Goal: Check status: Check status

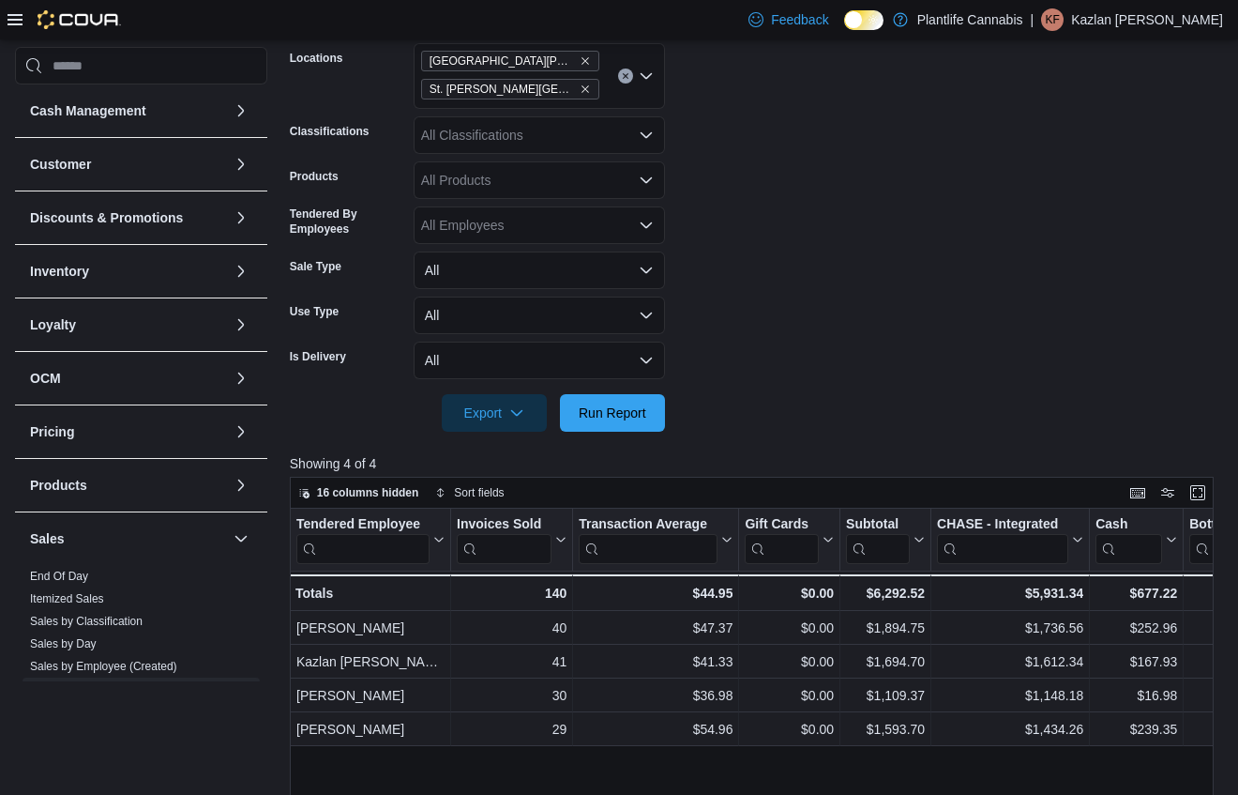
scroll to position [280, 0]
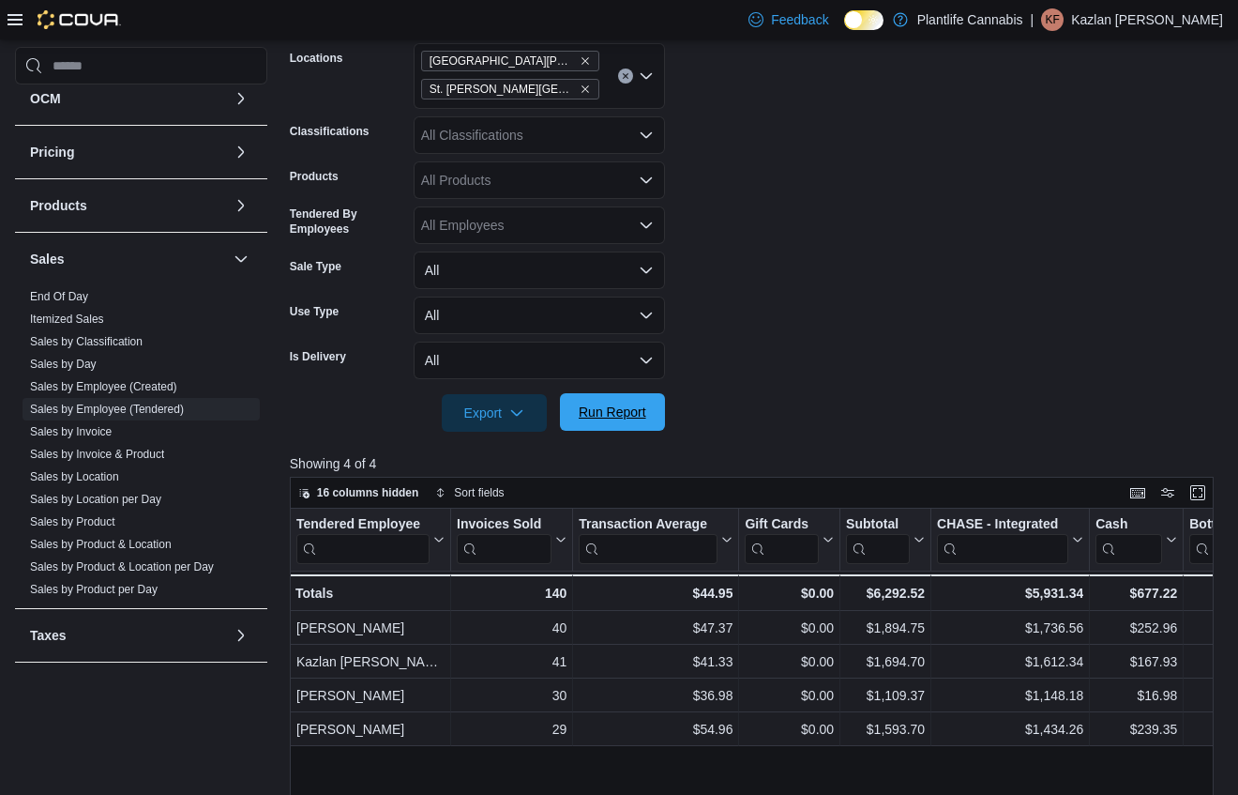
click at [631, 409] on span "Run Report" at bounding box center [613, 412] width 68 height 19
click at [577, 95] on span "St. [PERSON_NAME][GEOGRAPHIC_DATA]" at bounding box center [510, 89] width 161 height 19
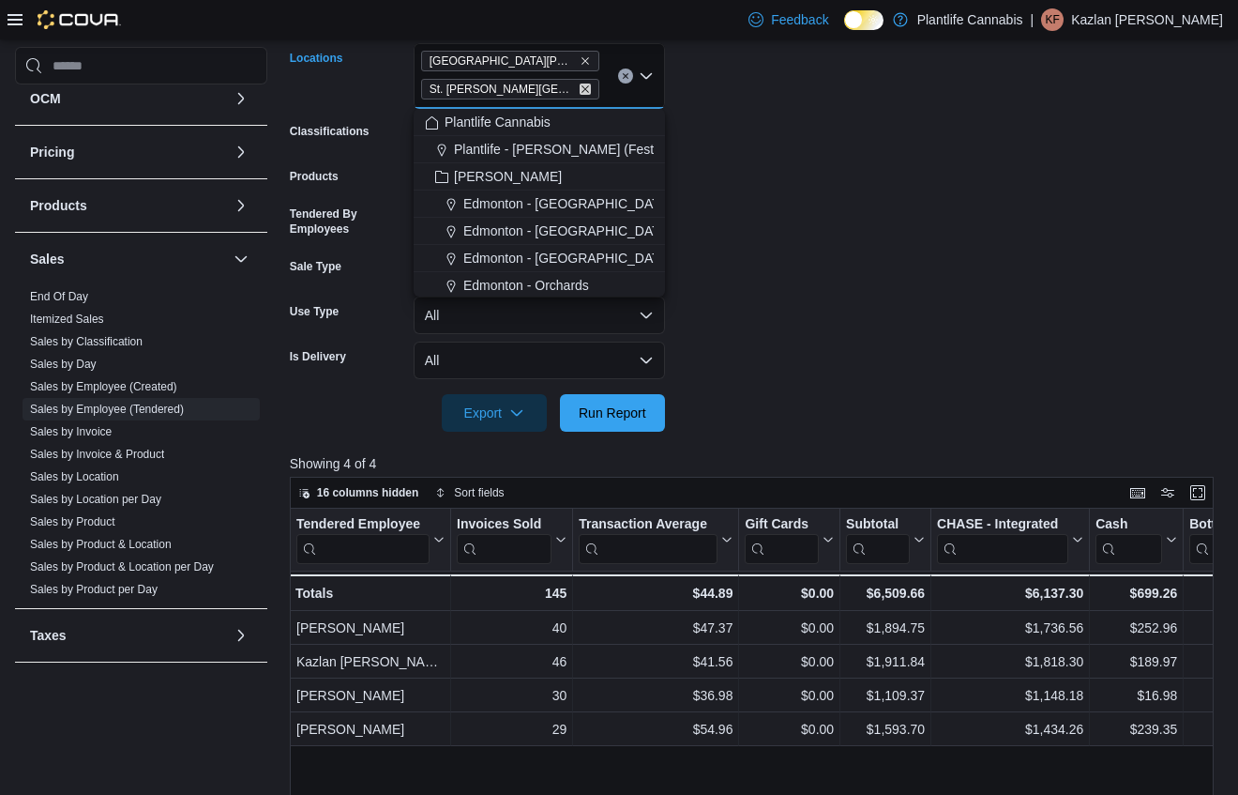
drag, startPoint x: 579, startPoint y: 89, endPoint x: 828, endPoint y: 151, distance: 257.1
click at [580, 89] on icon "Remove St. Albert - Jensen Lakes from selection in this group" at bounding box center [585, 89] width 11 height 11
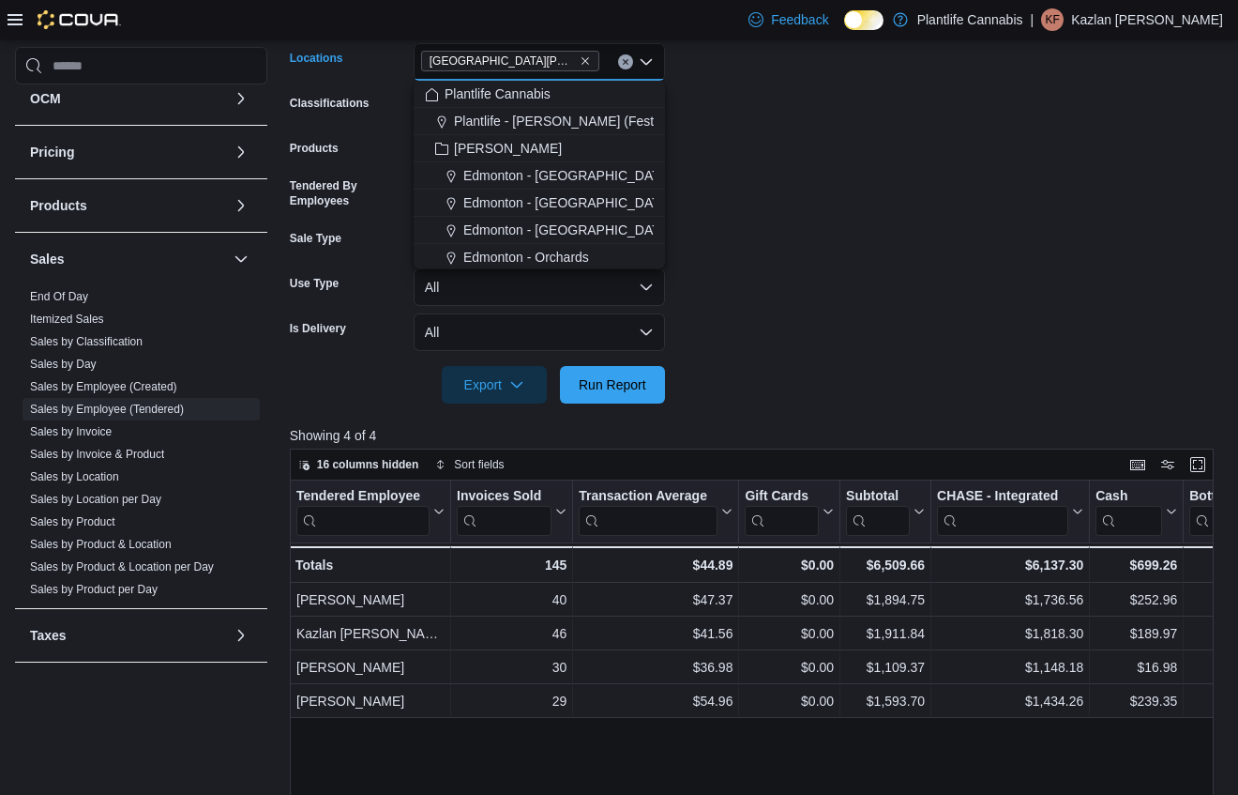
drag, startPoint x: 932, startPoint y: 168, endPoint x: 829, endPoint y: 233, distance: 121.0
click at [931, 168] on form "Date Range [DATE] Locations [GEOGRAPHIC_DATA][PERSON_NAME][GEOGRAPHIC_DATA] Com…" at bounding box center [757, 190] width 934 height 428
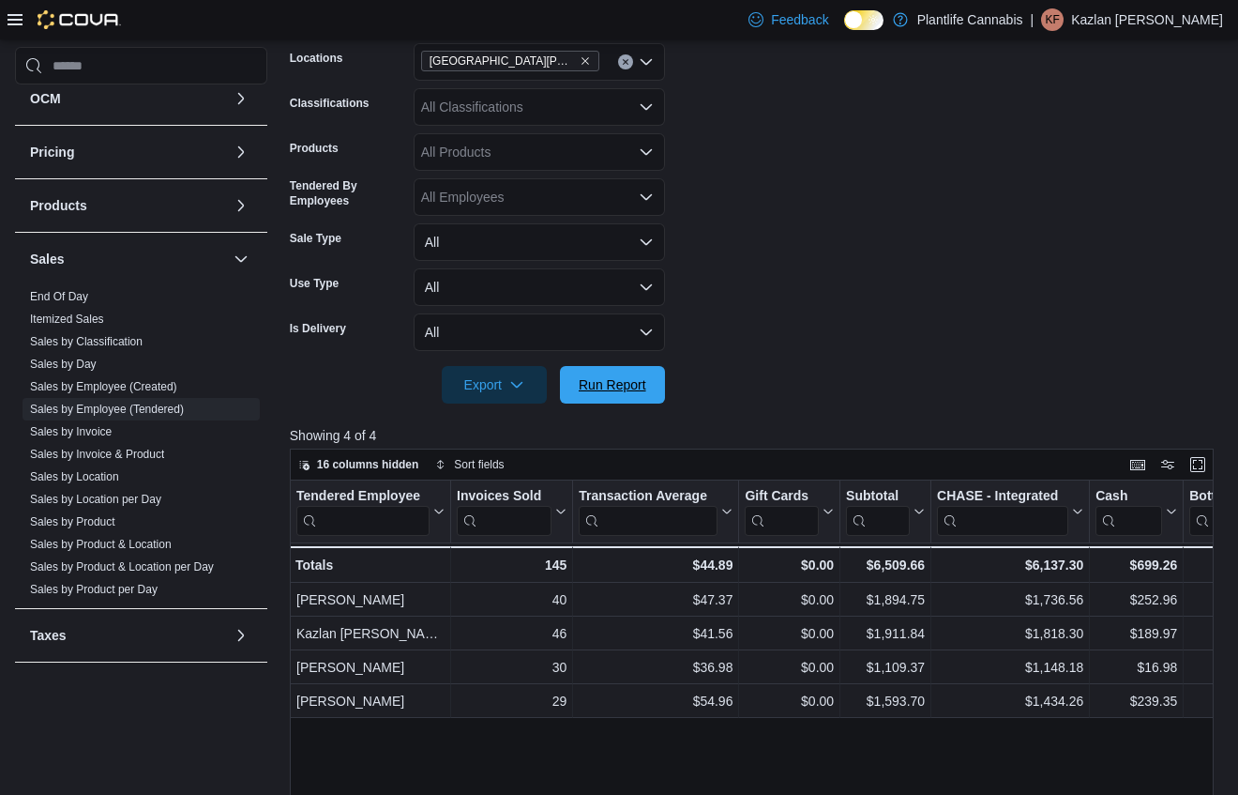
click at [615, 397] on span "Run Report" at bounding box center [612, 385] width 83 height 38
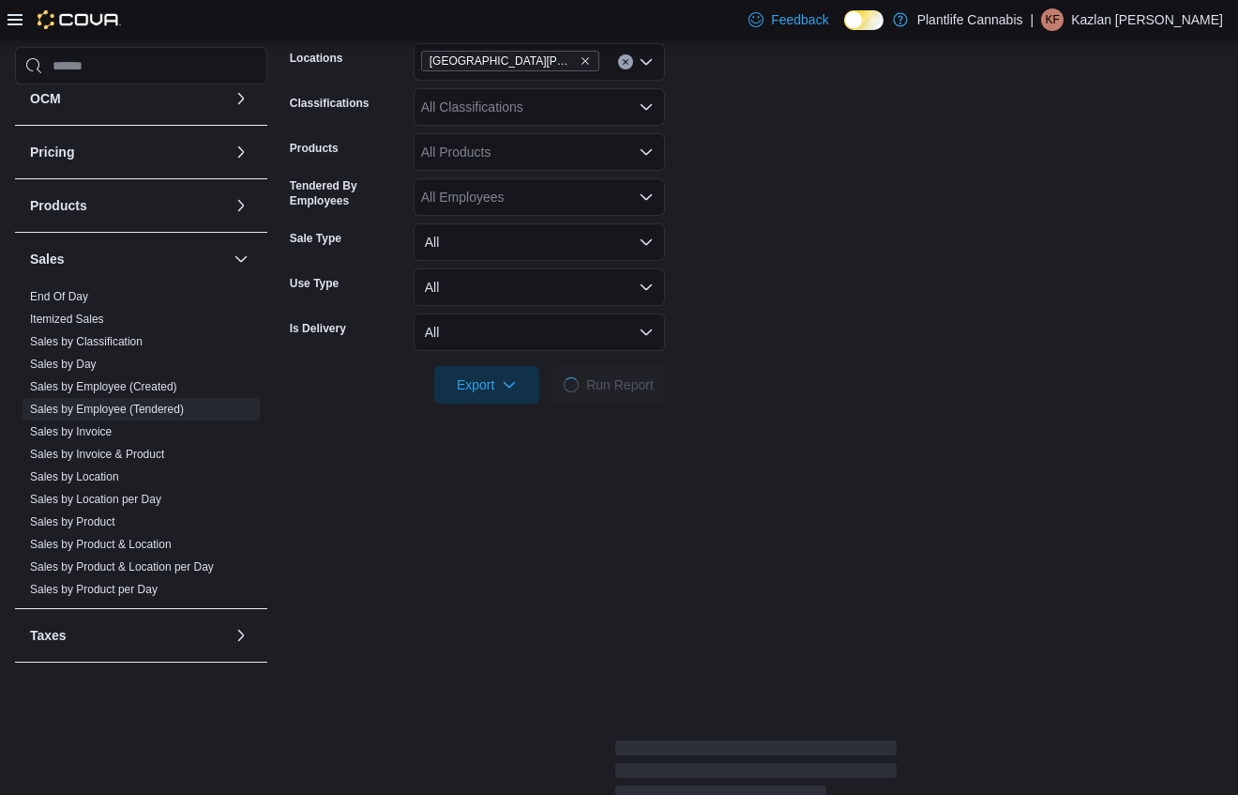
click at [764, 341] on form "Date Range [DATE] Locations [GEOGRAPHIC_DATA][PERSON_NAME] Ridge Classification…" at bounding box center [757, 190] width 934 height 428
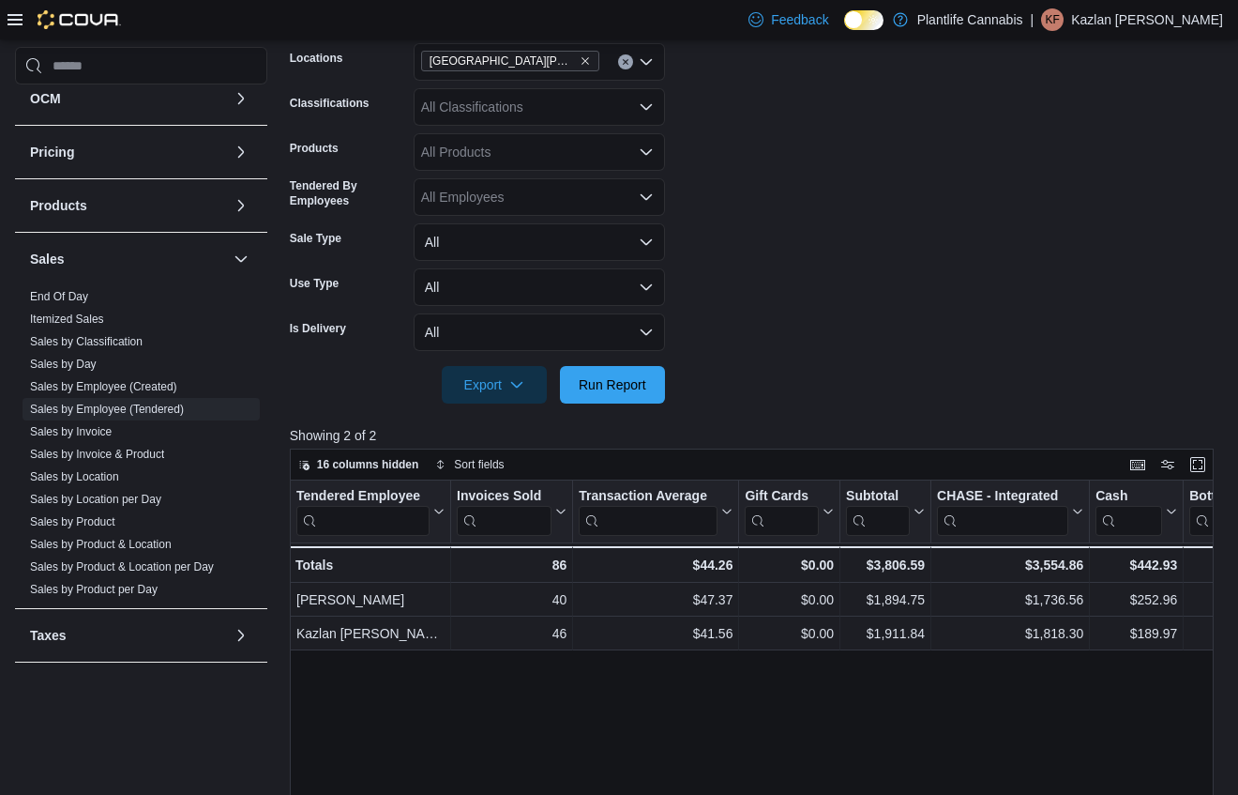
drag, startPoint x: 914, startPoint y: 340, endPoint x: 868, endPoint y: 348, distance: 46.7
click at [908, 340] on form "Date Range [DATE] Locations [GEOGRAPHIC_DATA][PERSON_NAME] Ridge Classification…" at bounding box center [757, 190] width 934 height 428
drag, startPoint x: 631, startPoint y: 387, endPoint x: 769, endPoint y: 347, distance: 143.4
click at [631, 386] on span "Run Report" at bounding box center [613, 384] width 68 height 19
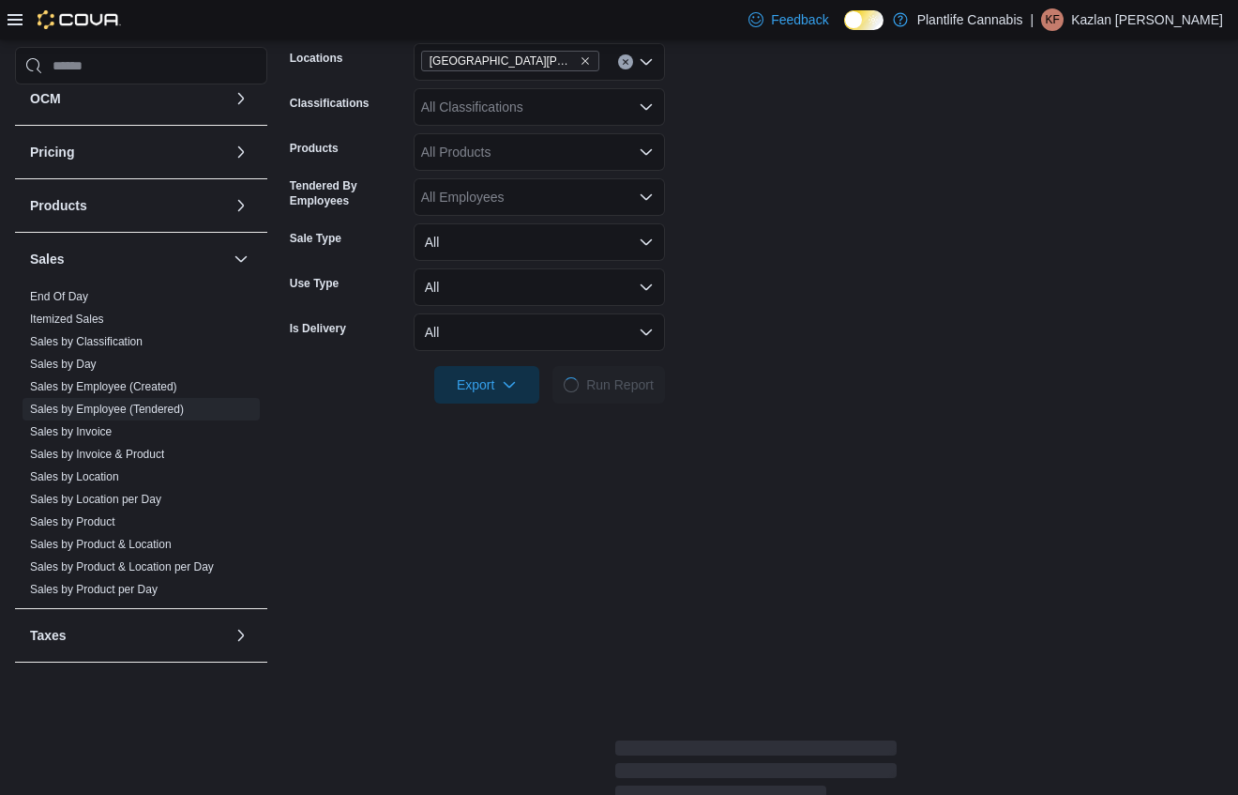
click at [769, 347] on form "Date Range [DATE] Locations [GEOGRAPHIC_DATA][PERSON_NAME] Ridge Classification…" at bounding box center [757, 190] width 934 height 428
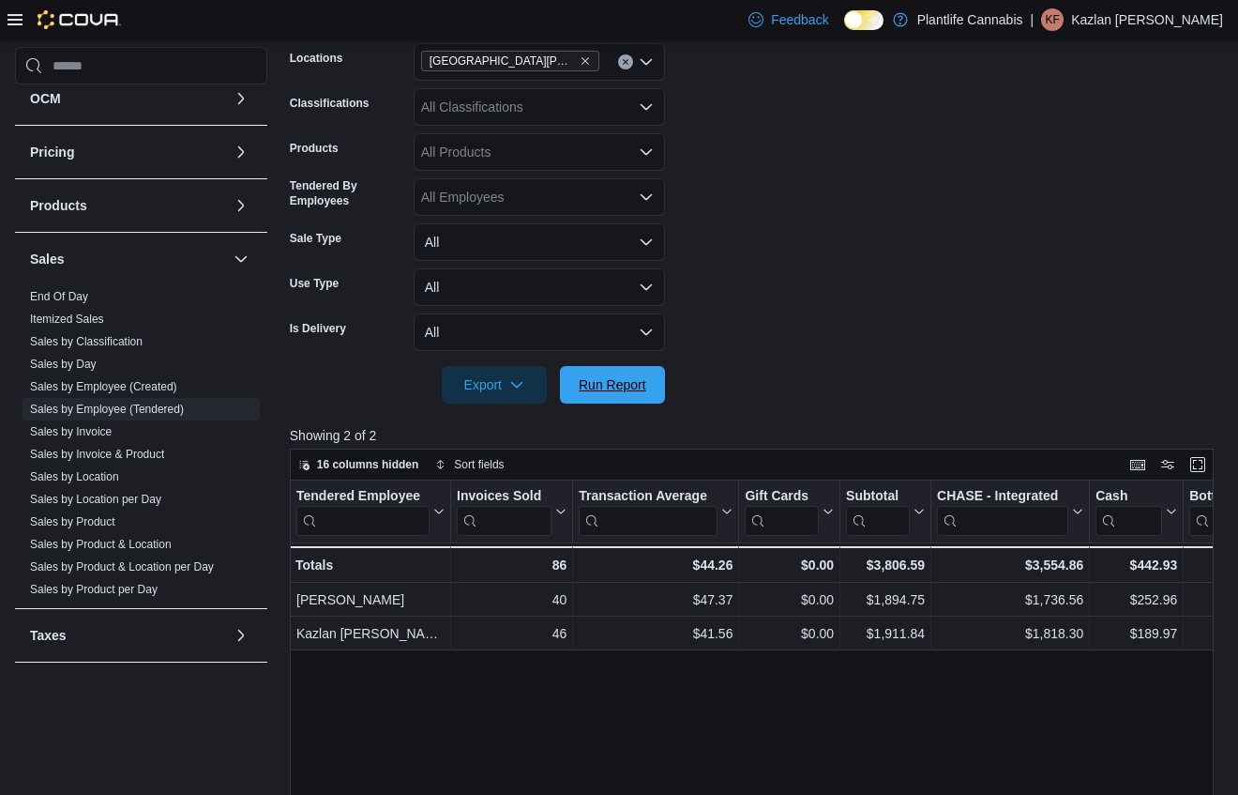
drag, startPoint x: 628, startPoint y: 378, endPoint x: 851, endPoint y: 346, distance: 225.6
click at [631, 377] on span "Run Report" at bounding box center [613, 384] width 68 height 19
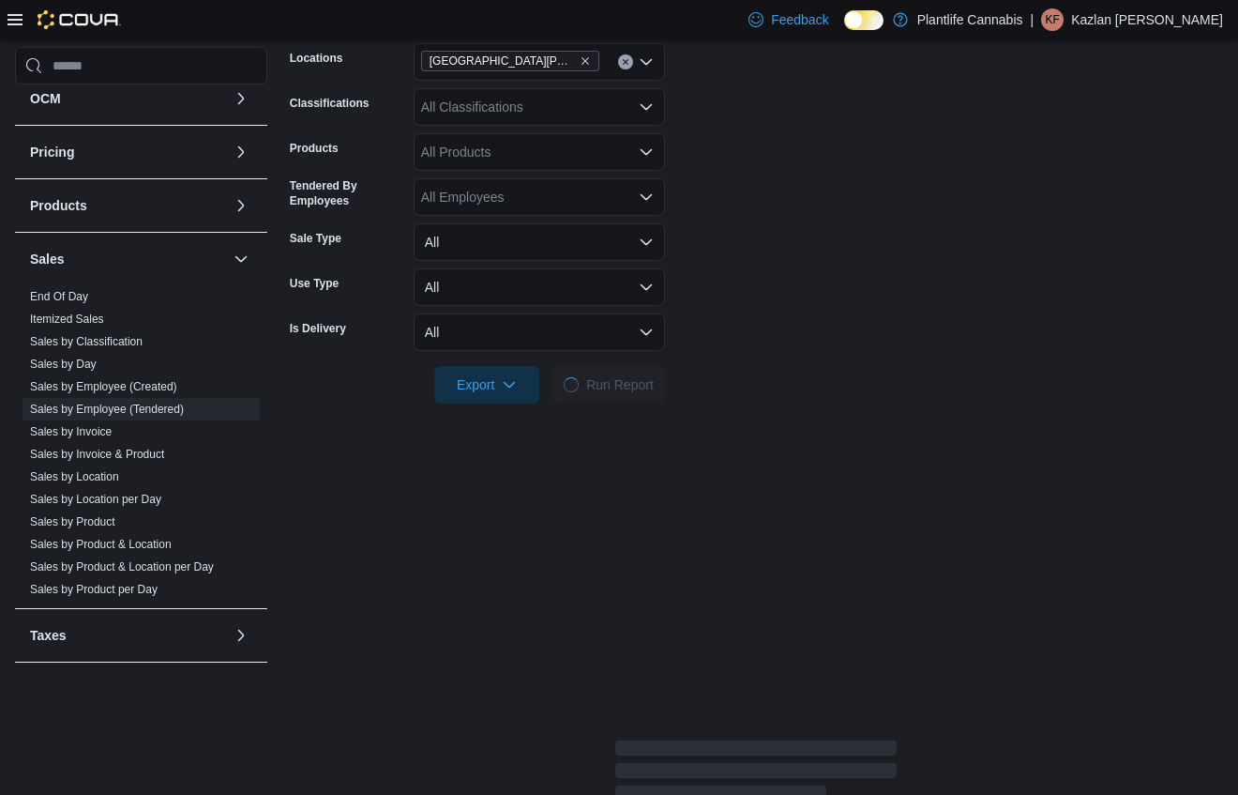
click at [851, 346] on form "Date Range [DATE] Locations [GEOGRAPHIC_DATA][PERSON_NAME] Ridge Classification…" at bounding box center [757, 190] width 934 height 428
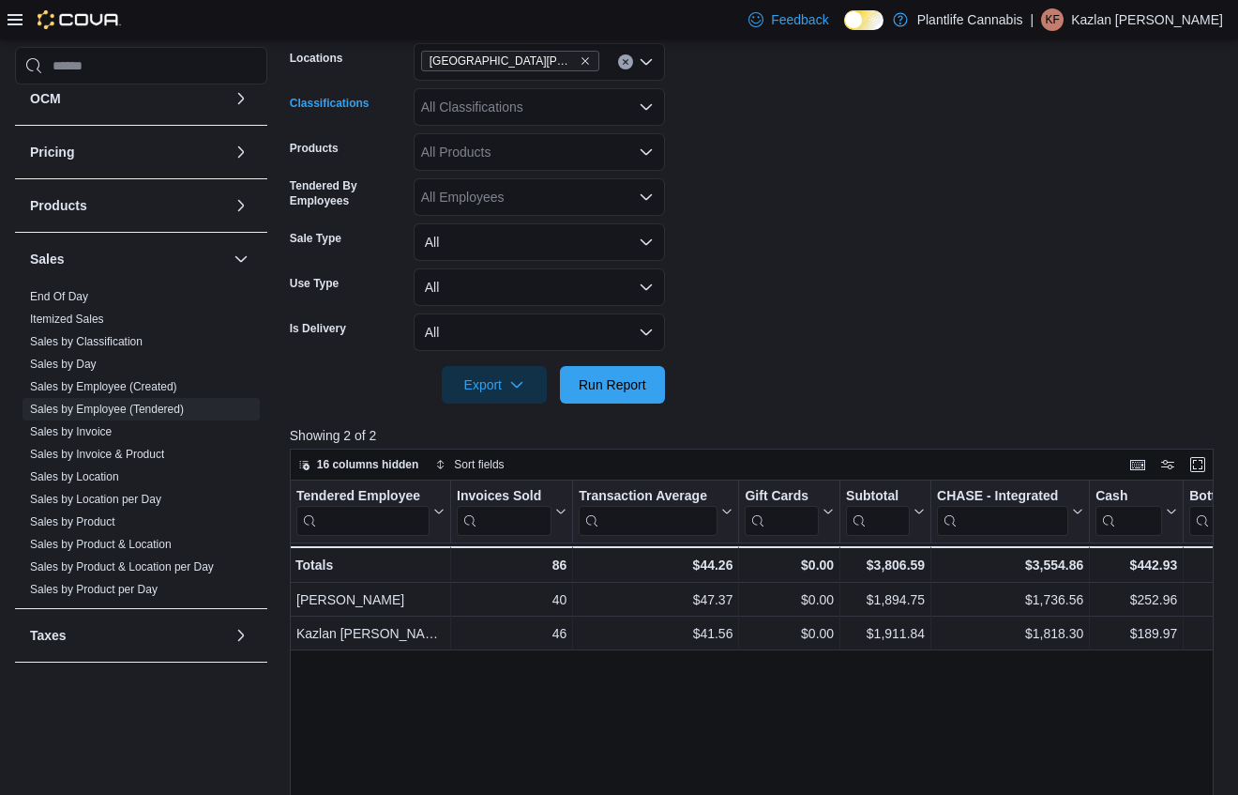
drag, startPoint x: 479, startPoint y: 124, endPoint x: 486, endPoint y: 114, distance: 12.0
click at [482, 119] on div "All Classifications" at bounding box center [539, 107] width 251 height 38
type input "**"
drag, startPoint x: 474, startPoint y: 141, endPoint x: 675, endPoint y: 148, distance: 200.9
click at [477, 141] on span "Accessory Group" at bounding box center [504, 138] width 100 height 19
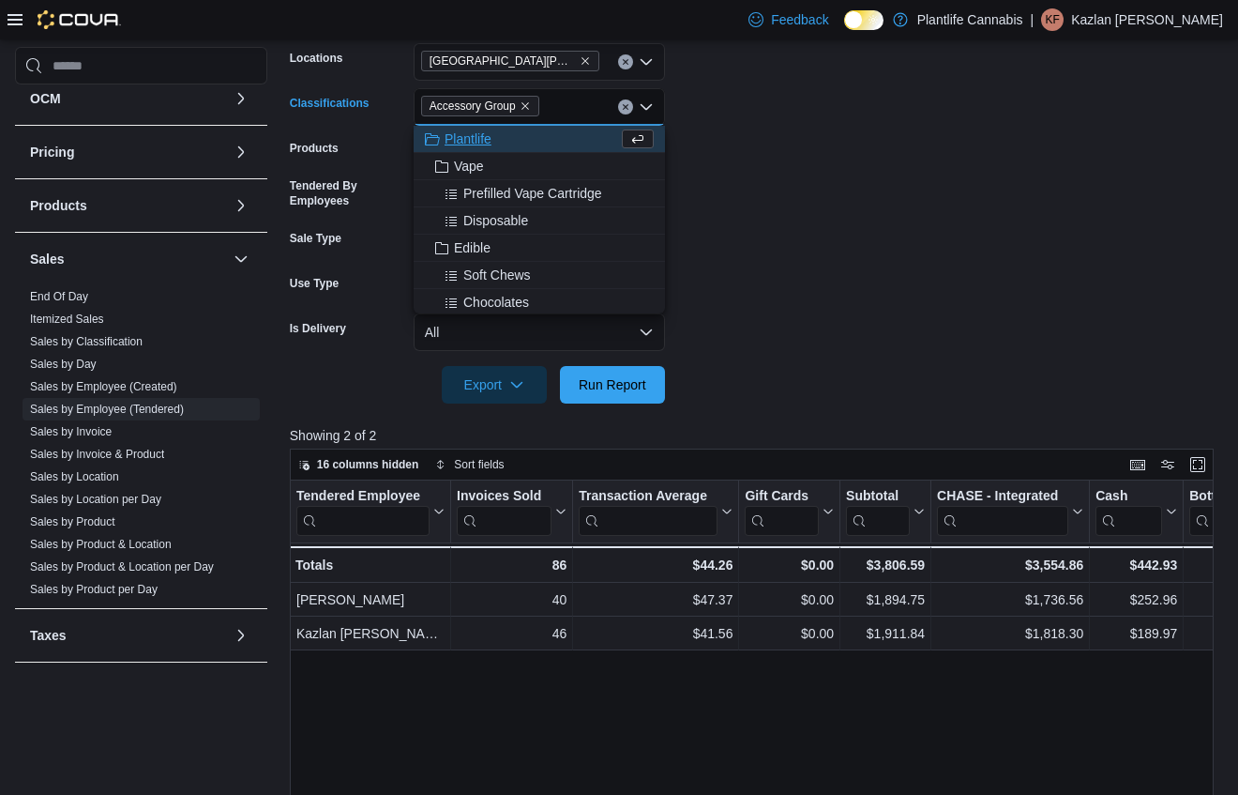
drag, startPoint x: 703, startPoint y: 152, endPoint x: 685, endPoint y: 186, distance: 38.2
click at [703, 152] on form "Date Range [DATE] Locations [GEOGRAPHIC_DATA][PERSON_NAME] Ridge Classification…" at bounding box center [757, 190] width 934 height 428
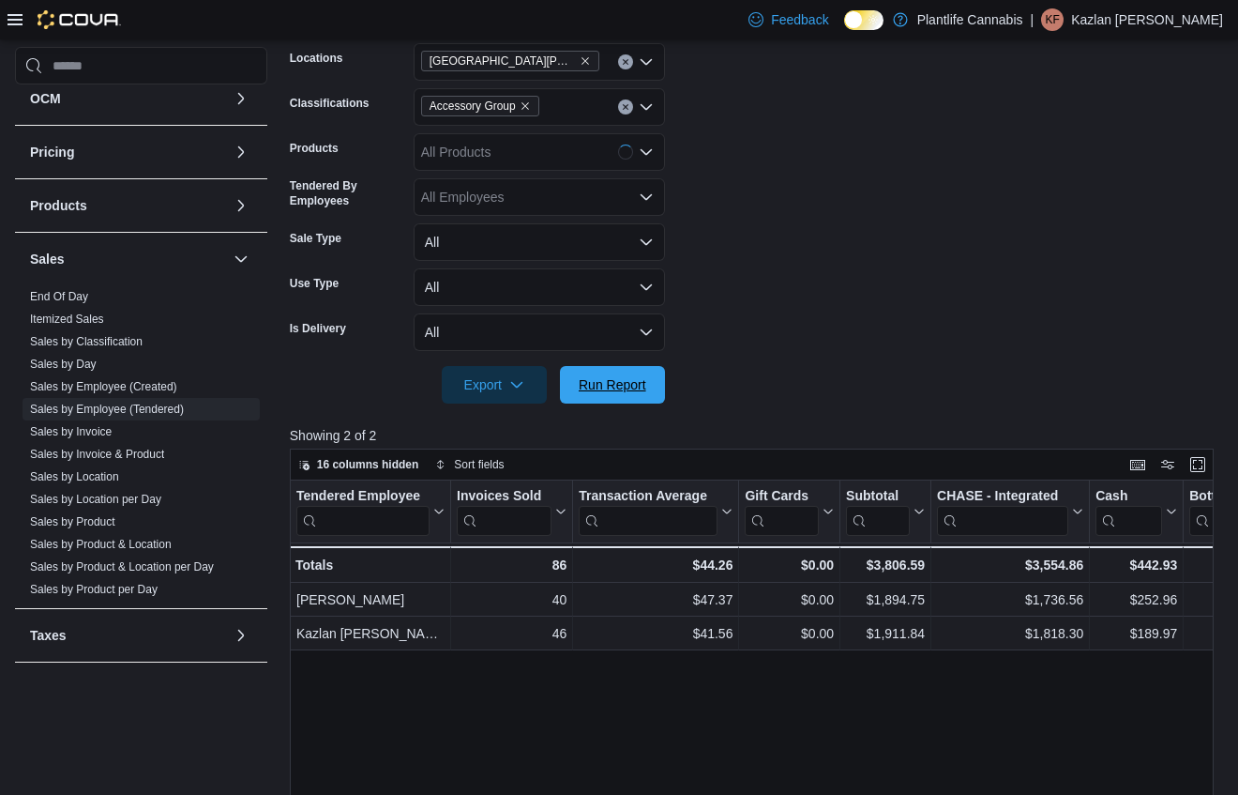
drag, startPoint x: 654, startPoint y: 397, endPoint x: 787, endPoint y: 315, distance: 156.2
click at [657, 395] on button "Run Report" at bounding box center [612, 385] width 105 height 38
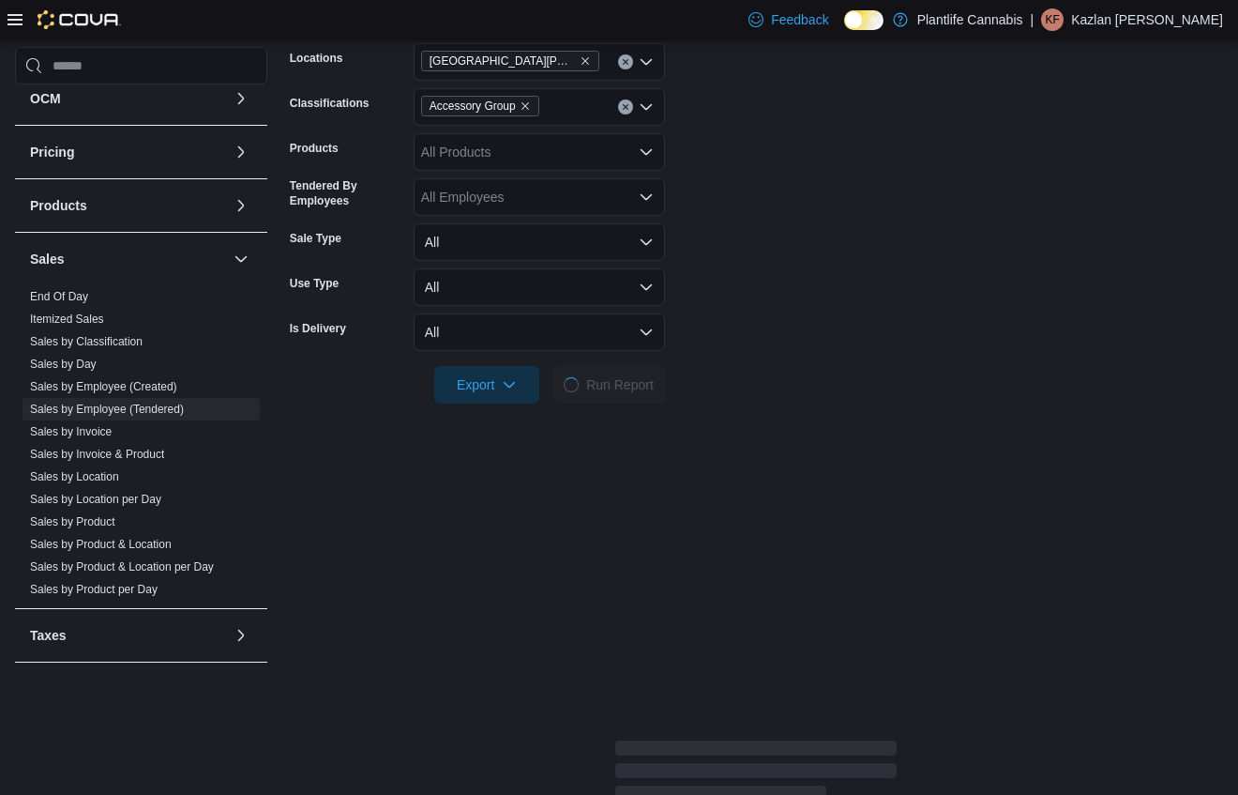
click at [787, 315] on form "Date Range [DATE] Locations [GEOGRAPHIC_DATA][PERSON_NAME] Ridge Classification…" at bounding box center [757, 190] width 934 height 428
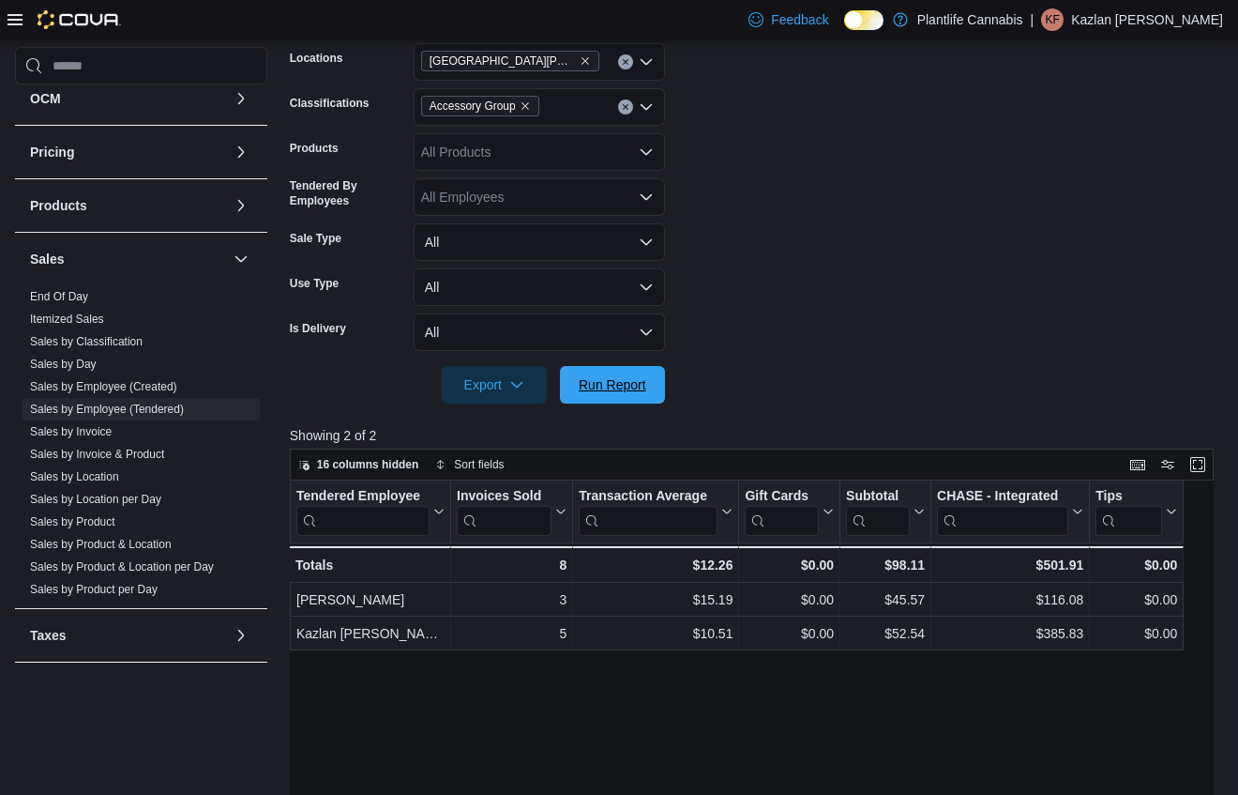
drag, startPoint x: 636, startPoint y: 385, endPoint x: 737, endPoint y: 337, distance: 112.1
click at [646, 378] on span "Run Report" at bounding box center [612, 385] width 83 height 38
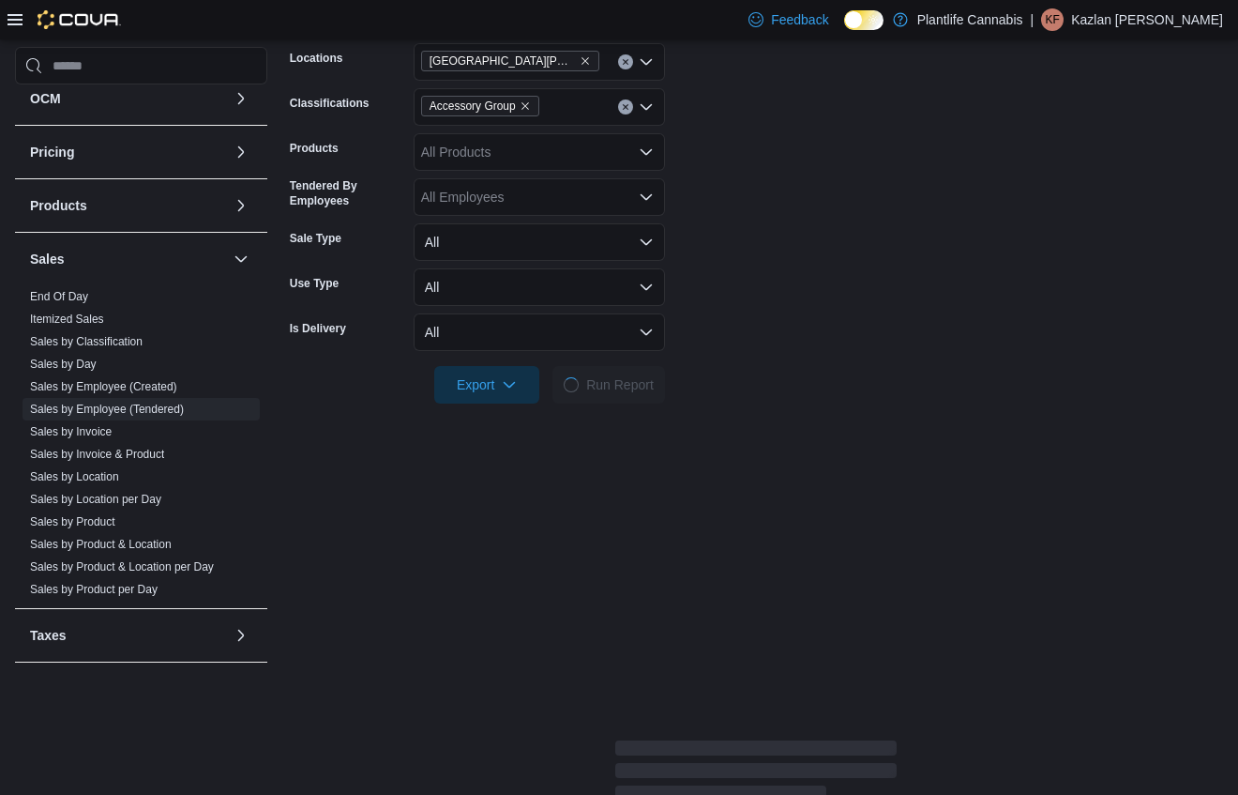
click at [738, 337] on form "Date Range [DATE] Locations [GEOGRAPHIC_DATA][PERSON_NAME] Ridge Classification…" at bounding box center [757, 190] width 934 height 428
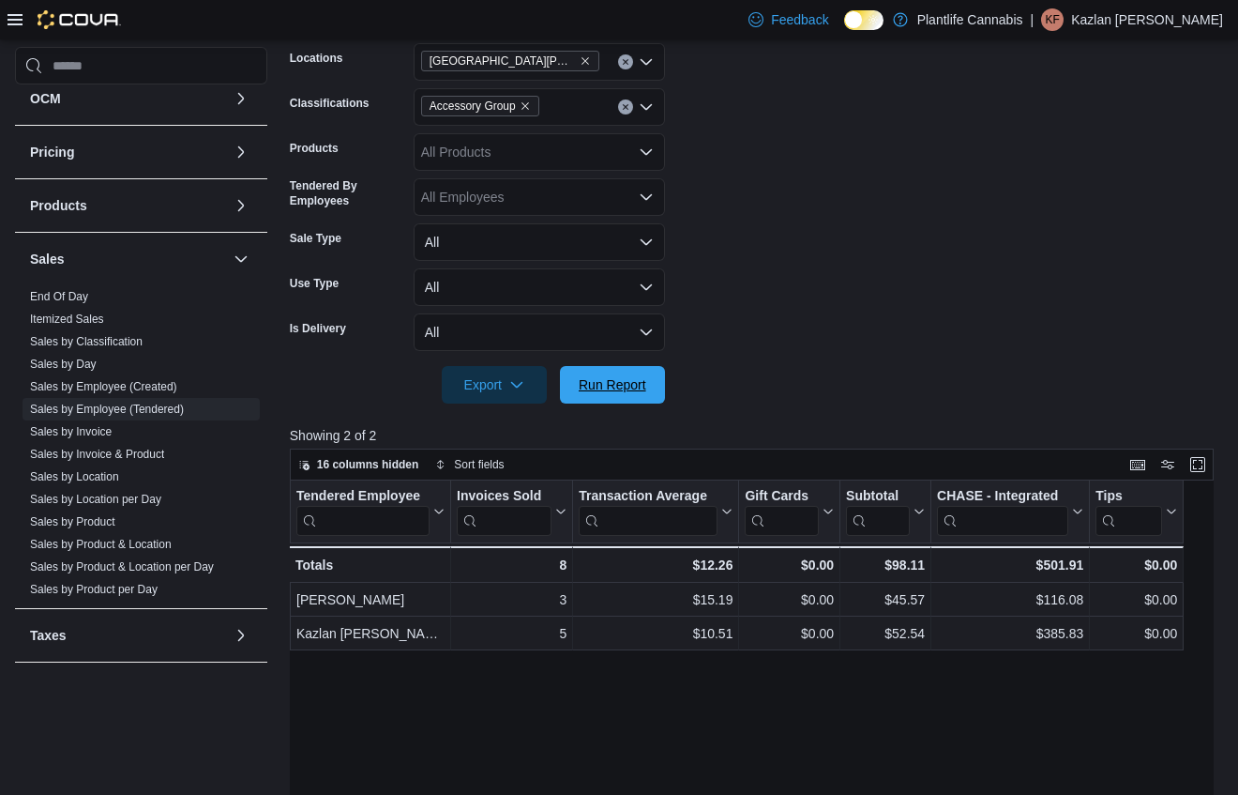
drag, startPoint x: 647, startPoint y: 394, endPoint x: 831, endPoint y: 342, distance: 191.3
click at [650, 393] on span "Run Report" at bounding box center [612, 385] width 83 height 38
click at [831, 342] on form "Date Range [DATE] Locations [GEOGRAPHIC_DATA][PERSON_NAME] Ridge Classification…" at bounding box center [757, 190] width 934 height 428
click at [644, 398] on span "Run Report" at bounding box center [612, 384] width 83 height 38
click at [531, 105] on icon "Remove Accessory Group from selection in this group" at bounding box center [525, 105] width 11 height 11
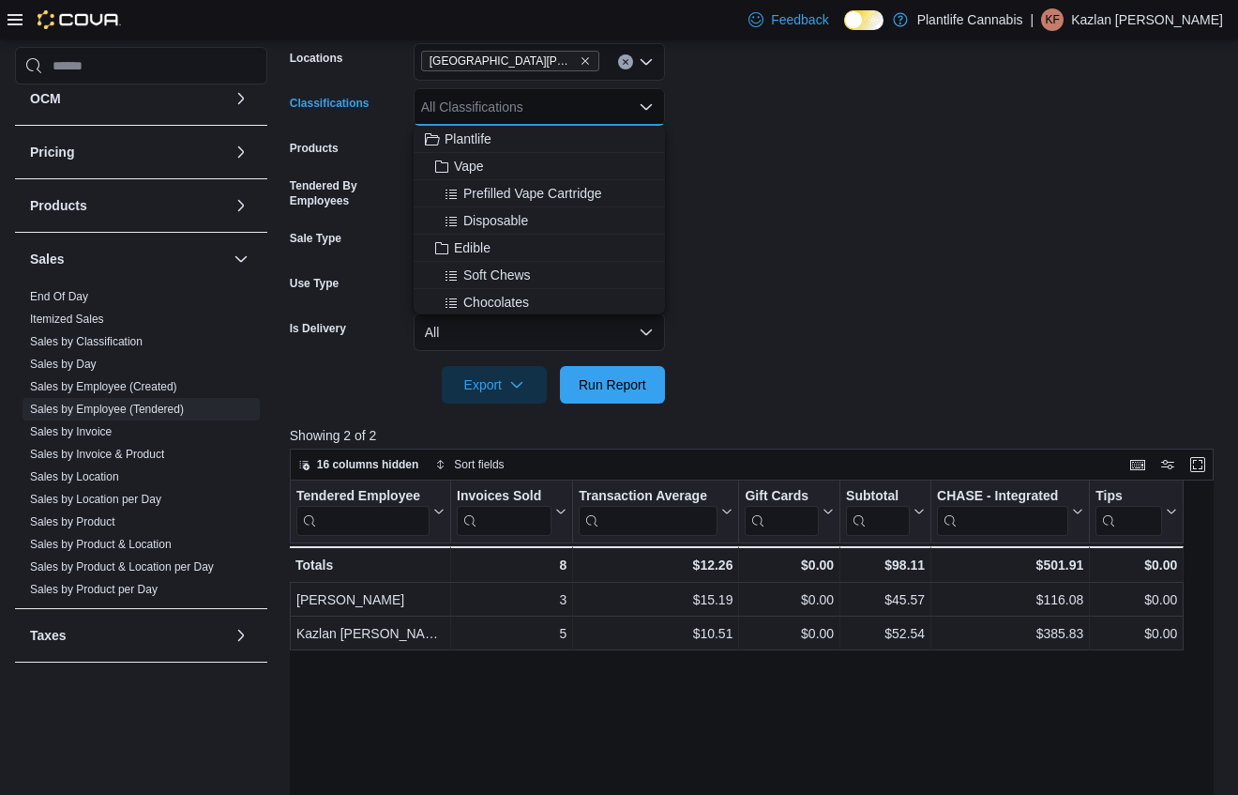
drag, startPoint x: 710, startPoint y: 137, endPoint x: 684, endPoint y: 199, distance: 67.3
click at [710, 138] on form "Date Range [DATE] Locations [GEOGRAPHIC_DATA][PERSON_NAME] Ridge Classification…" at bounding box center [757, 190] width 934 height 428
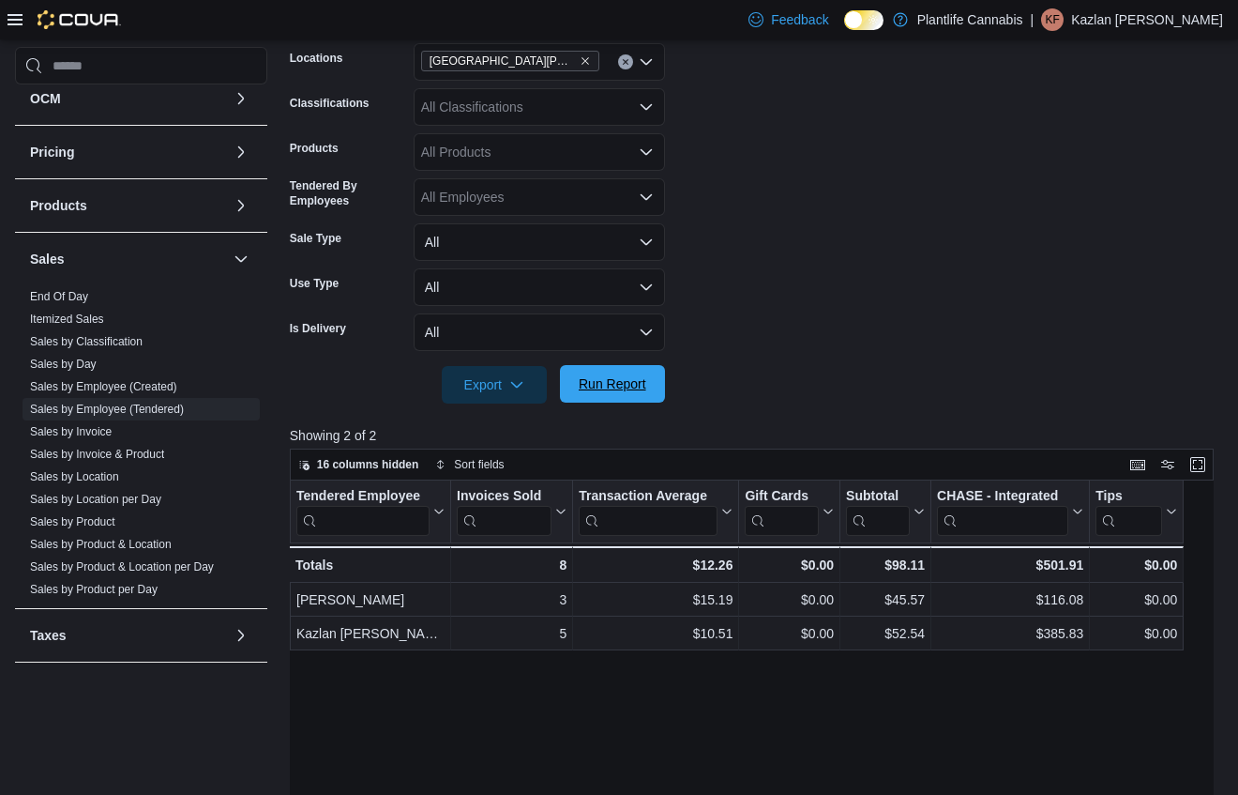
click at [617, 388] on span "Run Report" at bounding box center [613, 383] width 68 height 19
drag, startPoint x: 641, startPoint y: 390, endPoint x: 755, endPoint y: 359, distance: 118.6
click at [641, 390] on span "Run Report" at bounding box center [613, 385] width 68 height 19
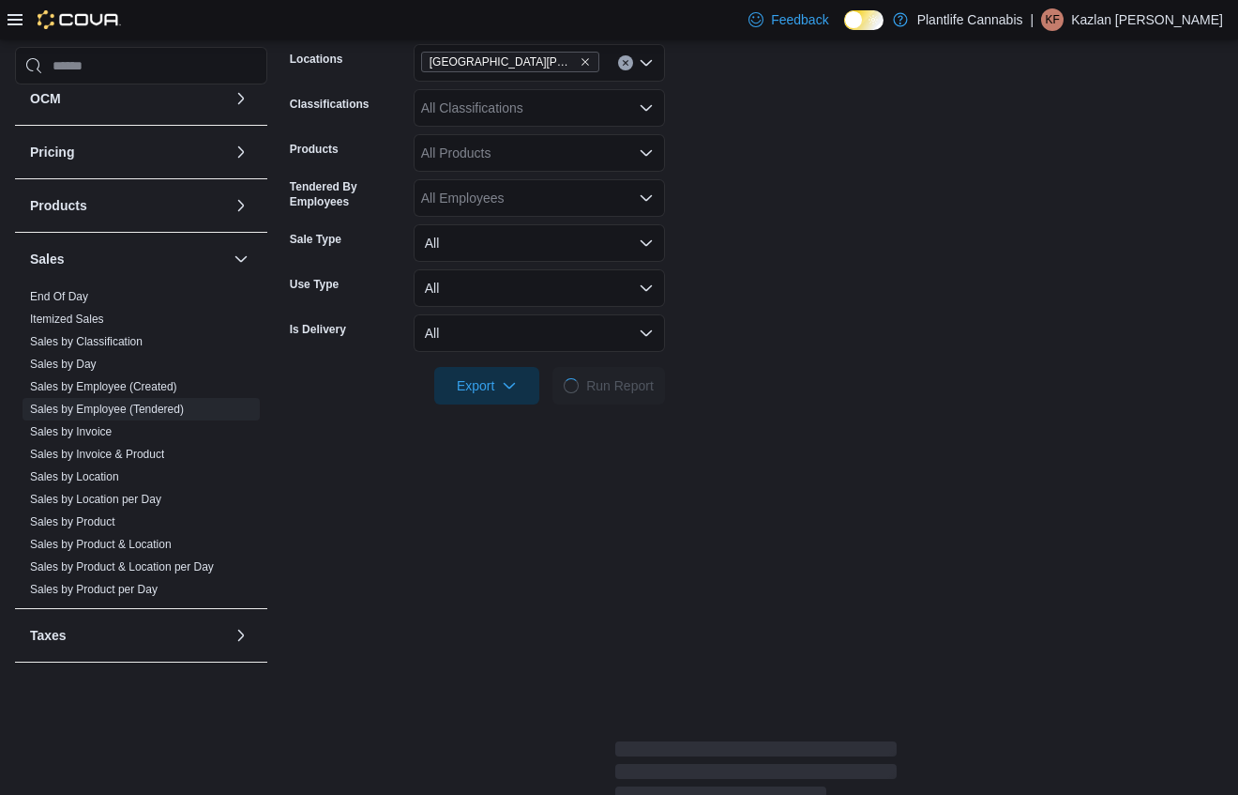
click at [758, 358] on div at bounding box center [757, 359] width 934 height 15
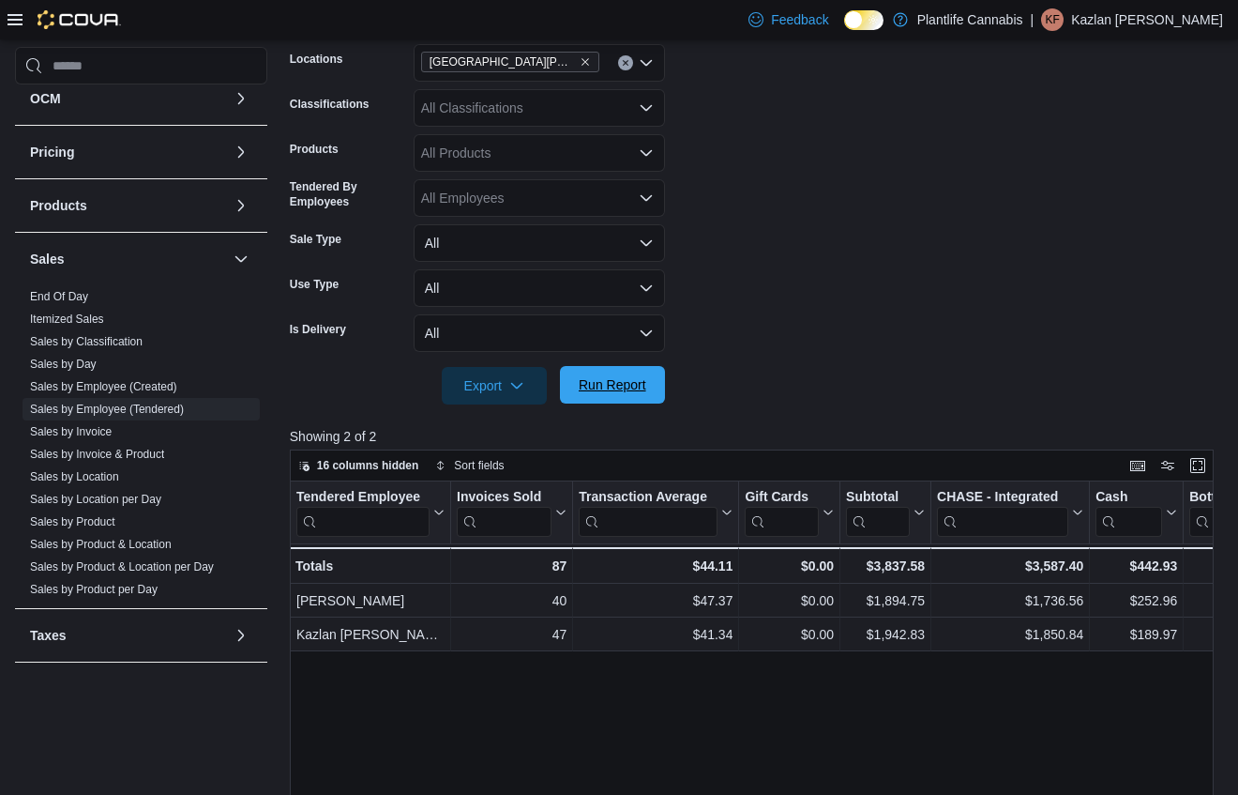
click at [611, 391] on span "Run Report" at bounding box center [613, 384] width 68 height 19
click at [612, 391] on span "Run Report" at bounding box center [613, 384] width 68 height 19
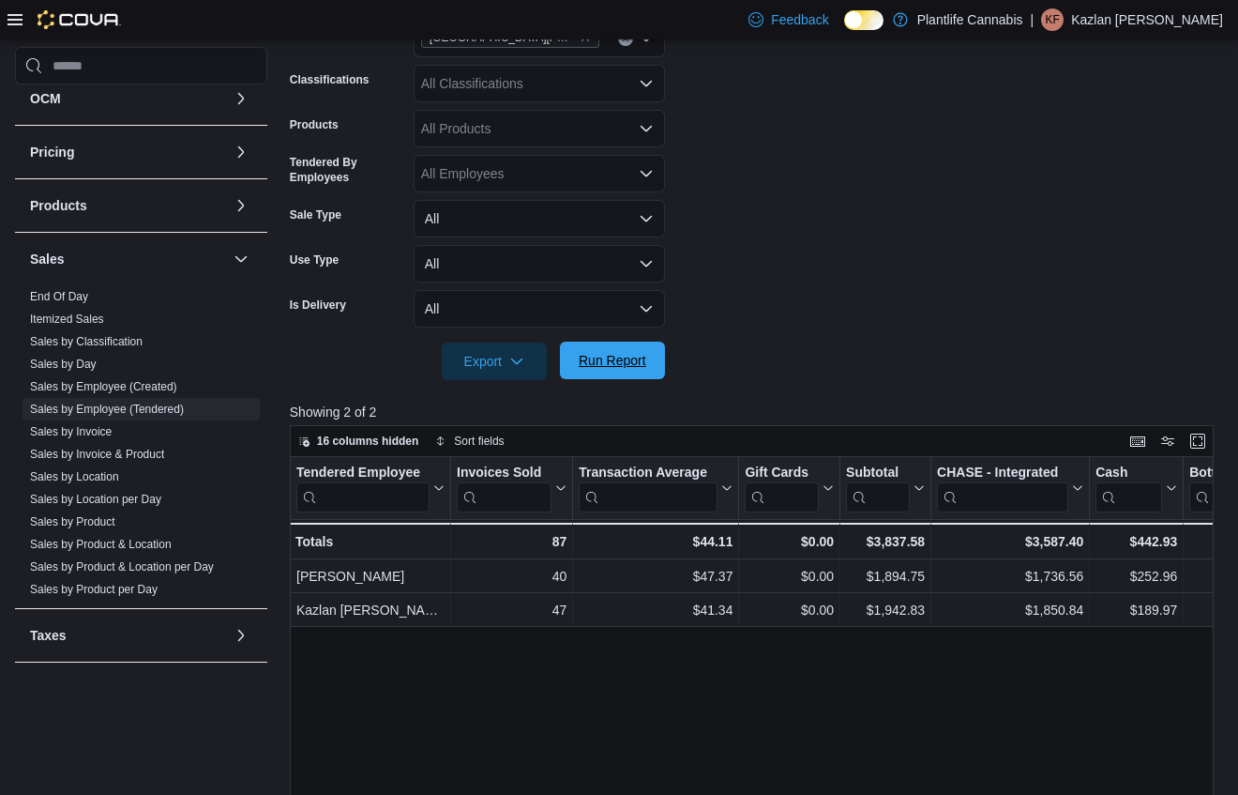
click at [610, 397] on div at bounding box center [757, 391] width 934 height 23
click at [842, 142] on form "Date Range [DATE] Locations [GEOGRAPHIC_DATA][PERSON_NAME] Ridge Classification…" at bounding box center [757, 164] width 934 height 428
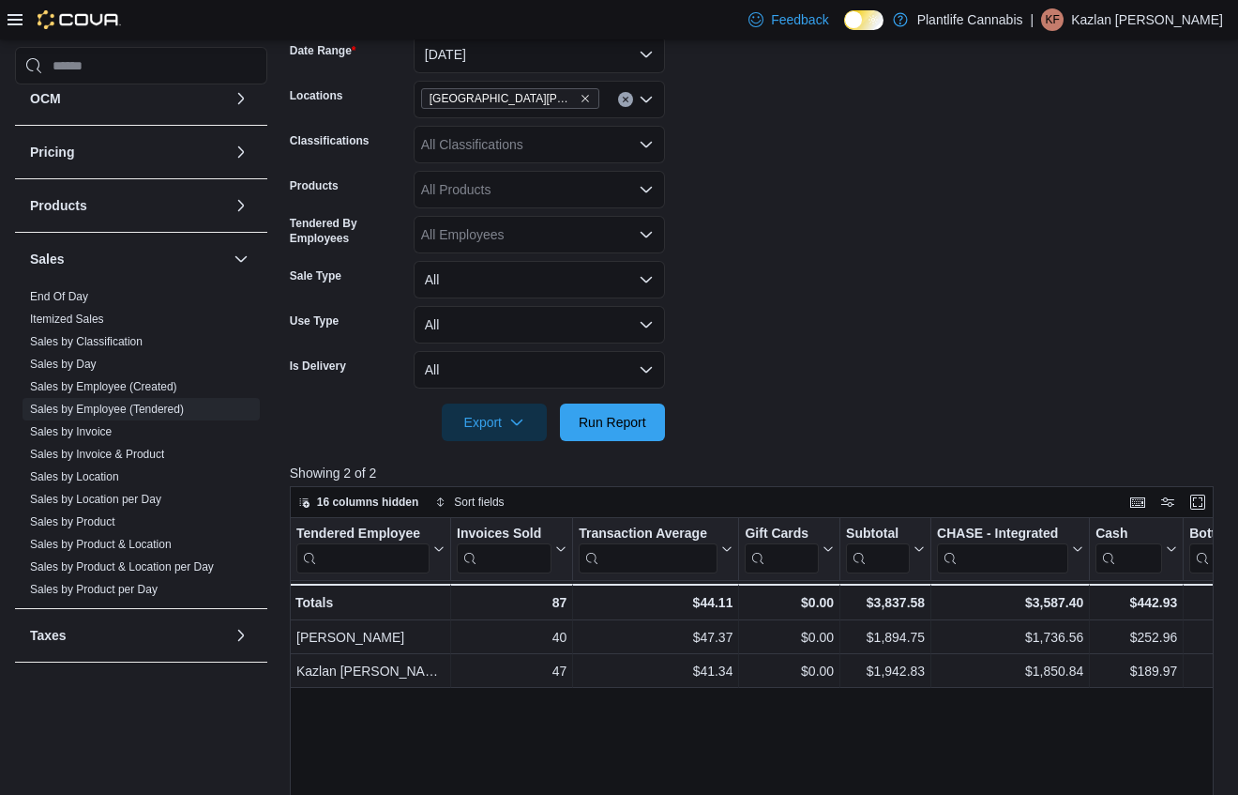
scroll to position [293, 0]
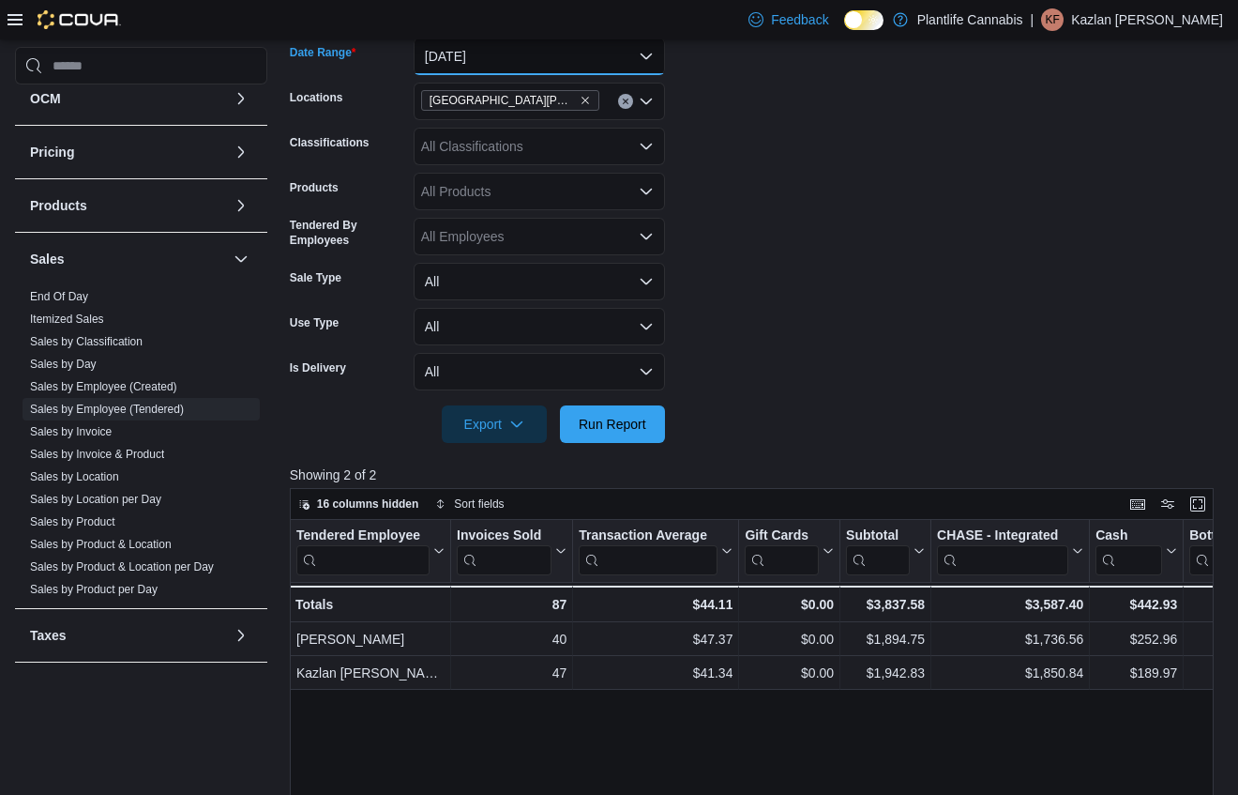
click at [575, 53] on button "[DATE]" at bounding box center [539, 57] width 251 height 38
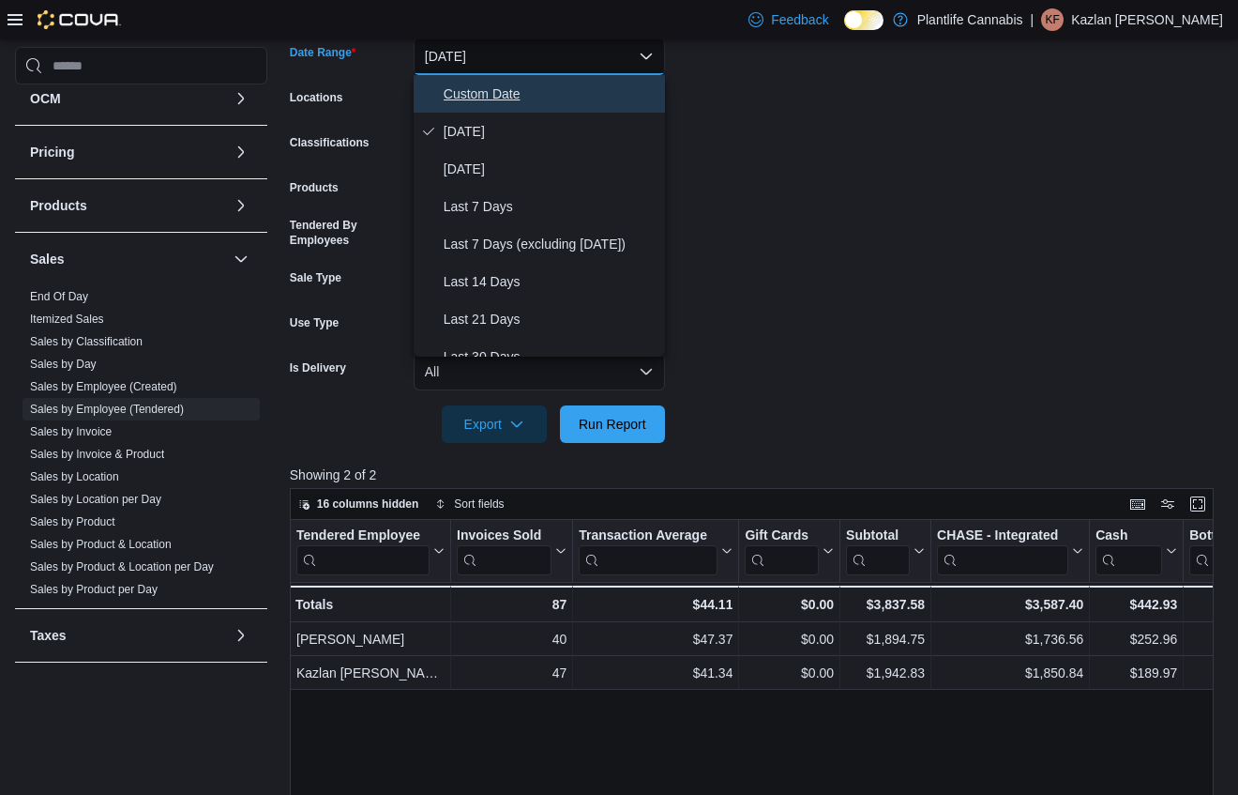
click at [555, 86] on span "Custom Date" at bounding box center [551, 94] width 214 height 23
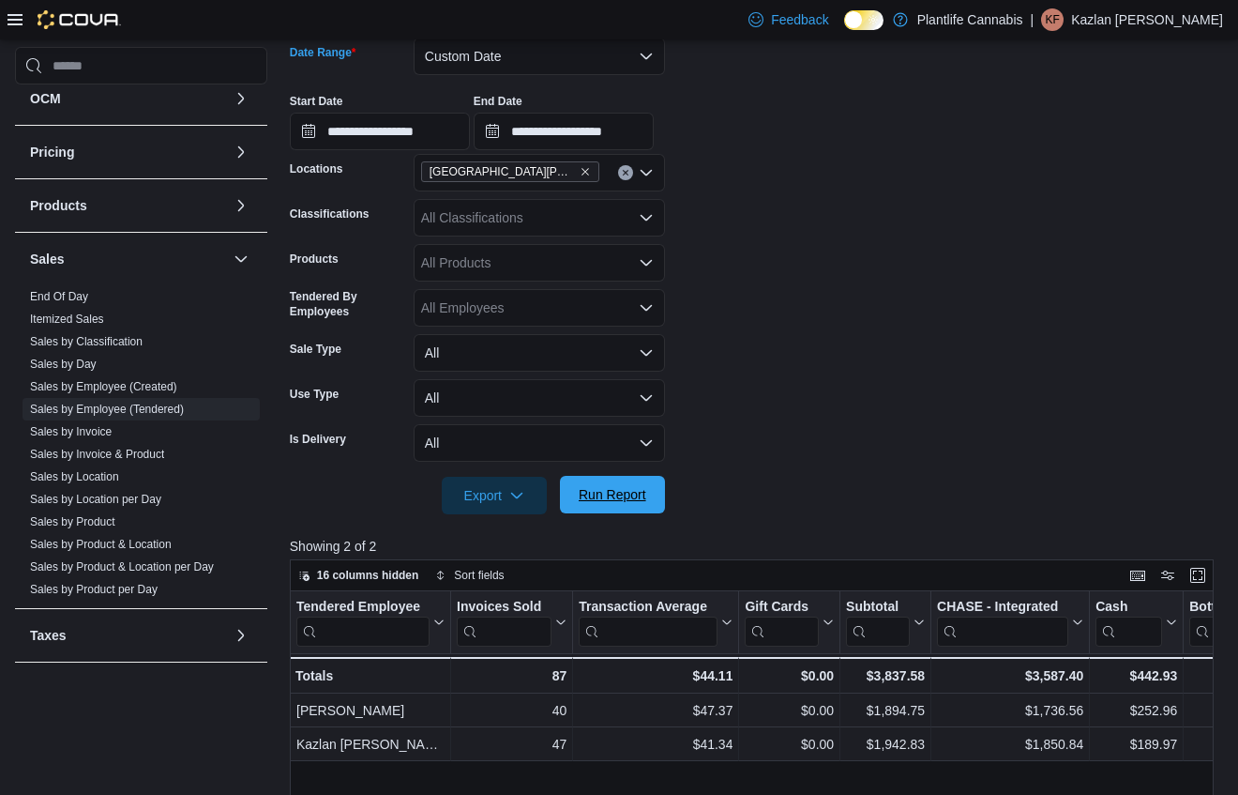
click at [618, 498] on span "Run Report" at bounding box center [613, 494] width 68 height 19
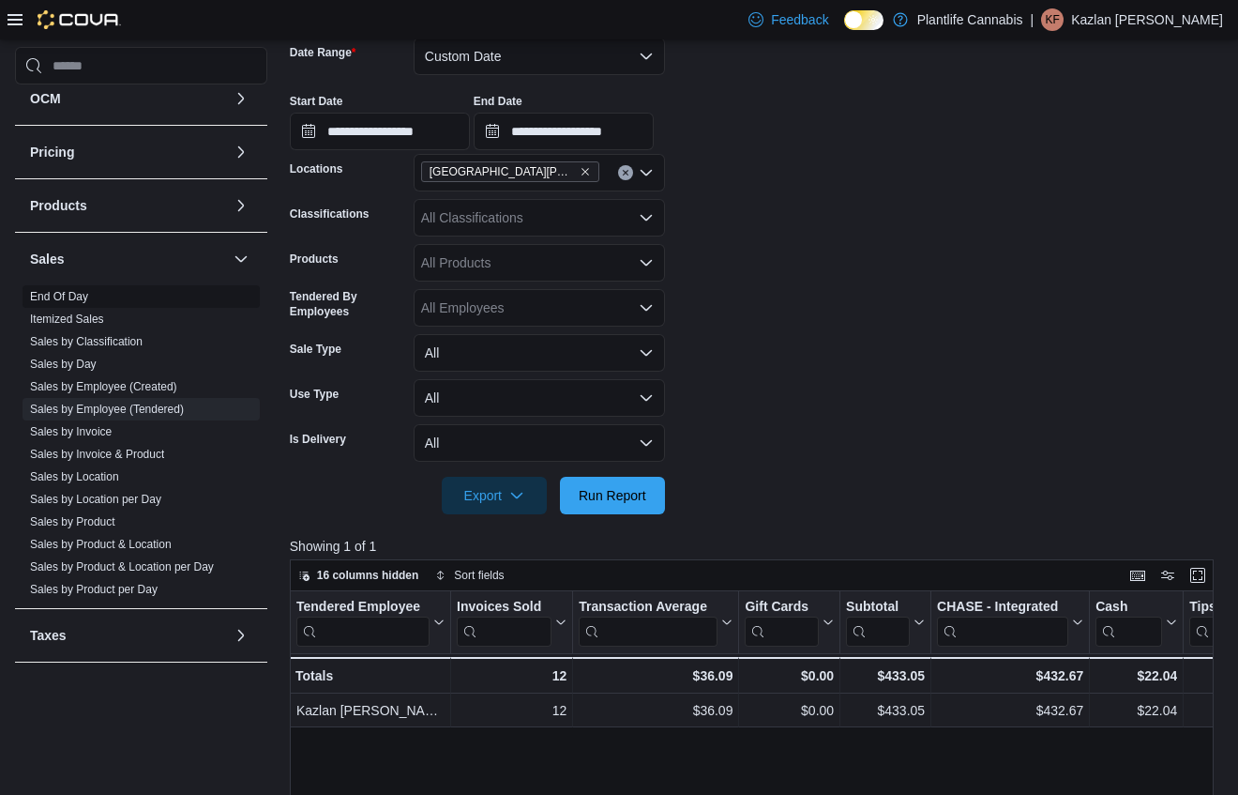
click at [68, 286] on span "End Of Day" at bounding box center [141, 296] width 237 height 23
click at [67, 295] on link "End Of Day" at bounding box center [59, 296] width 58 height 13
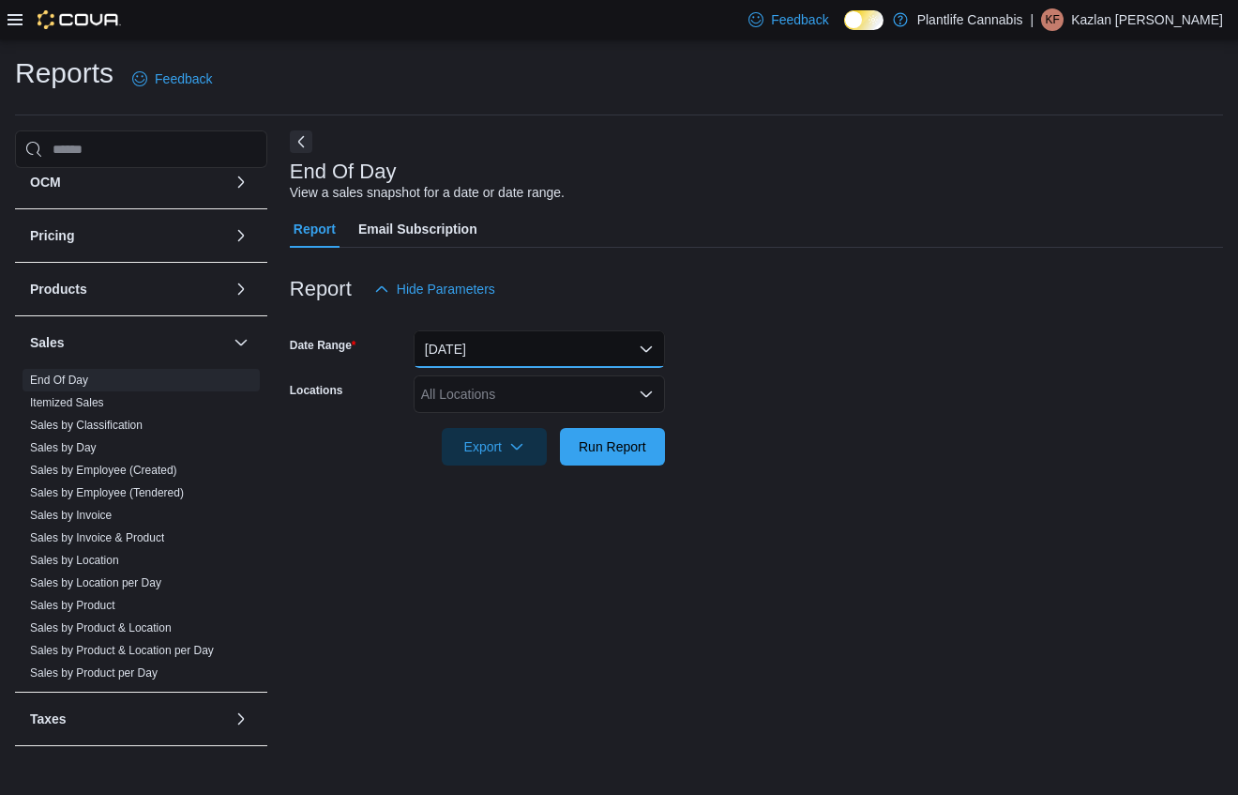
click at [479, 352] on button "[DATE]" at bounding box center [539, 349] width 251 height 38
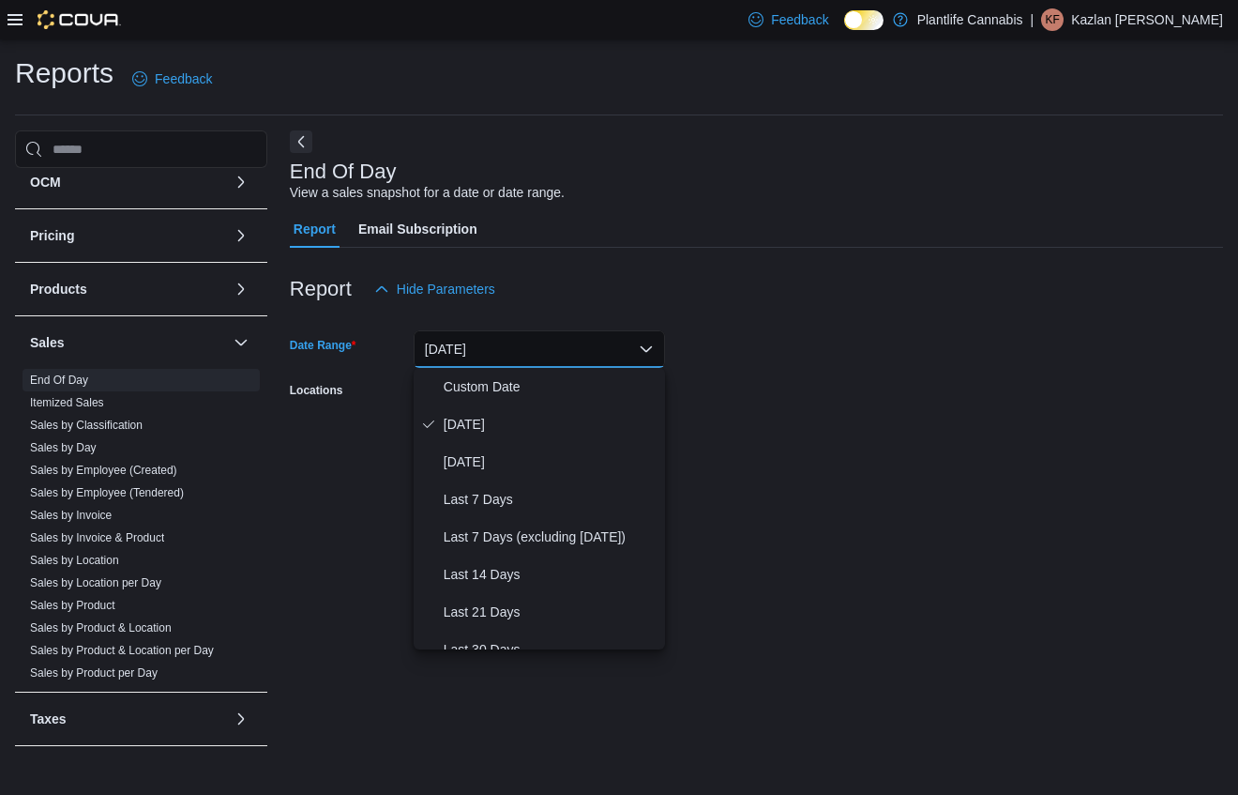
click at [534, 345] on button "[DATE]" at bounding box center [539, 349] width 251 height 38
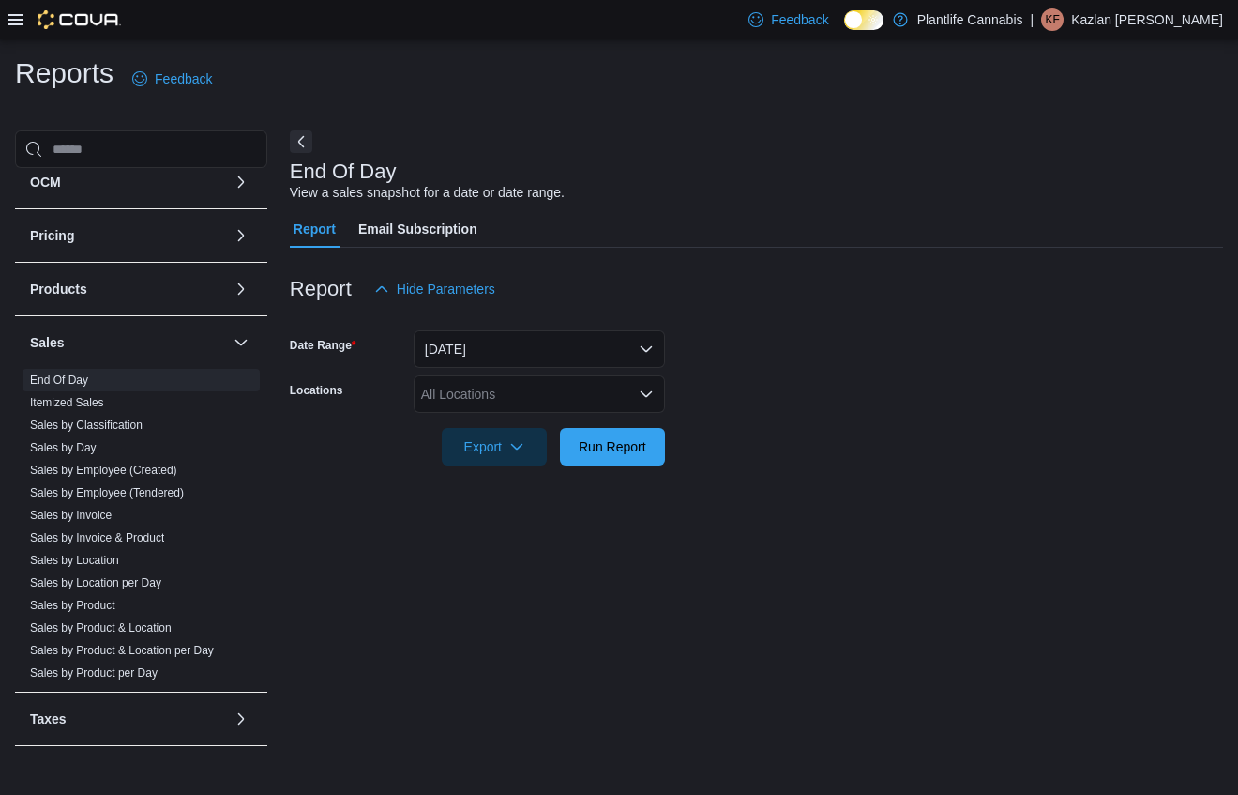
click at [508, 396] on div "All Locations" at bounding box center [539, 394] width 251 height 38
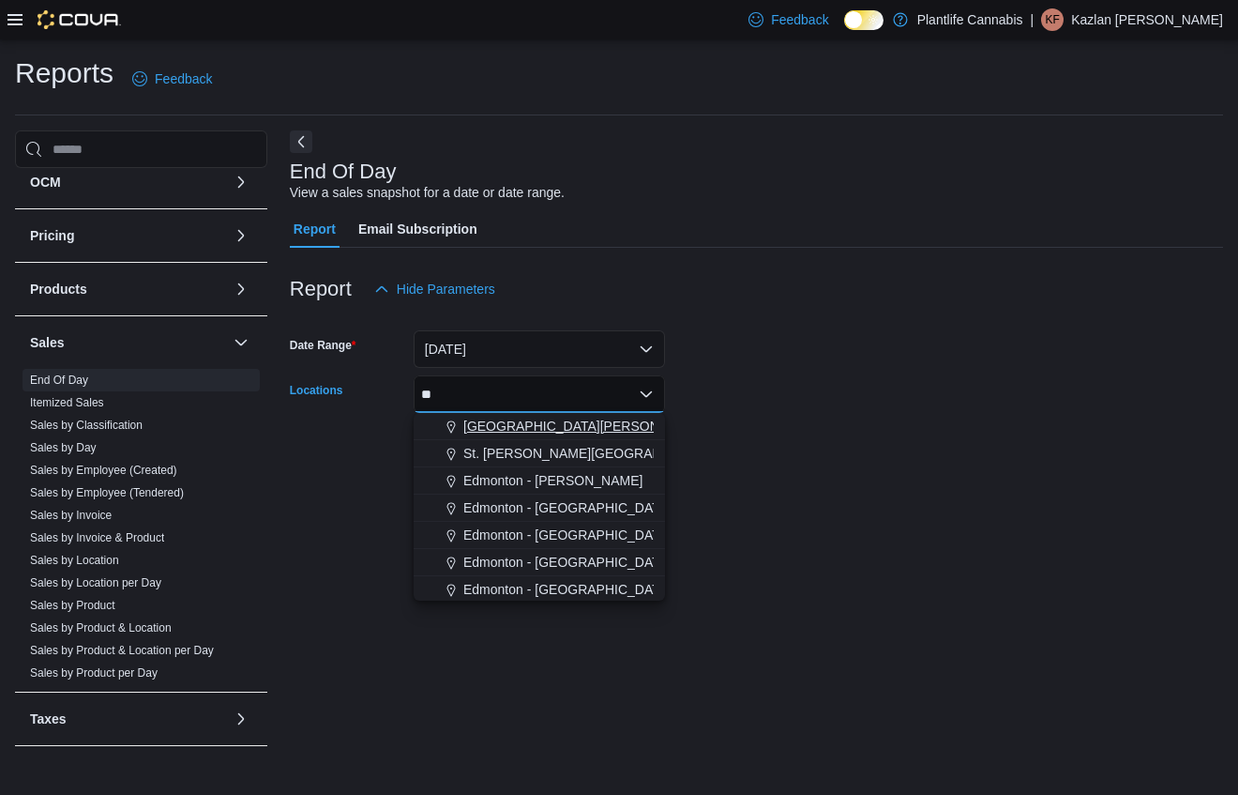
type input "**"
drag, startPoint x: 543, startPoint y: 423, endPoint x: 891, endPoint y: 445, distance: 348.8
click at [549, 424] on span "[GEOGRAPHIC_DATA][PERSON_NAME]" at bounding box center [585, 426] width 245 height 19
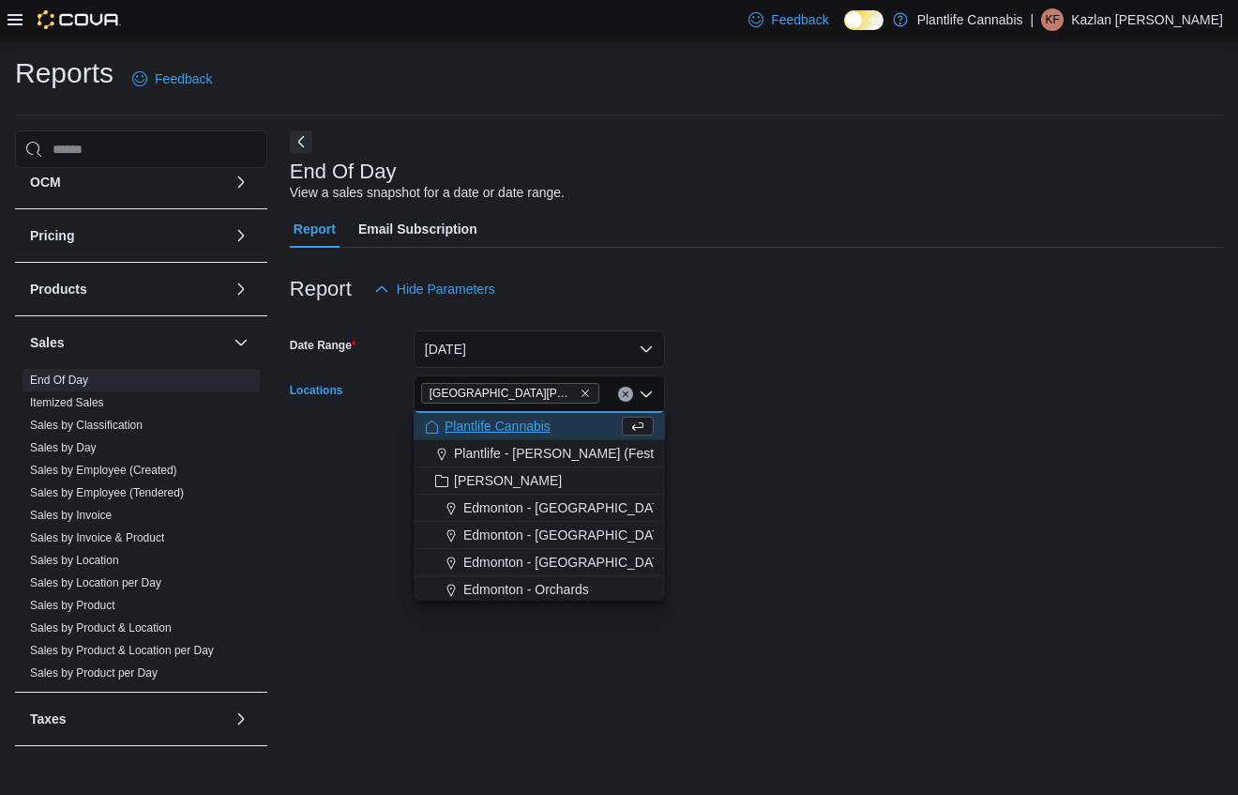
click at [908, 445] on form "Date Range [DATE] Locations [GEOGRAPHIC_DATA][PERSON_NAME][GEOGRAPHIC_DATA] Com…" at bounding box center [757, 387] width 934 height 158
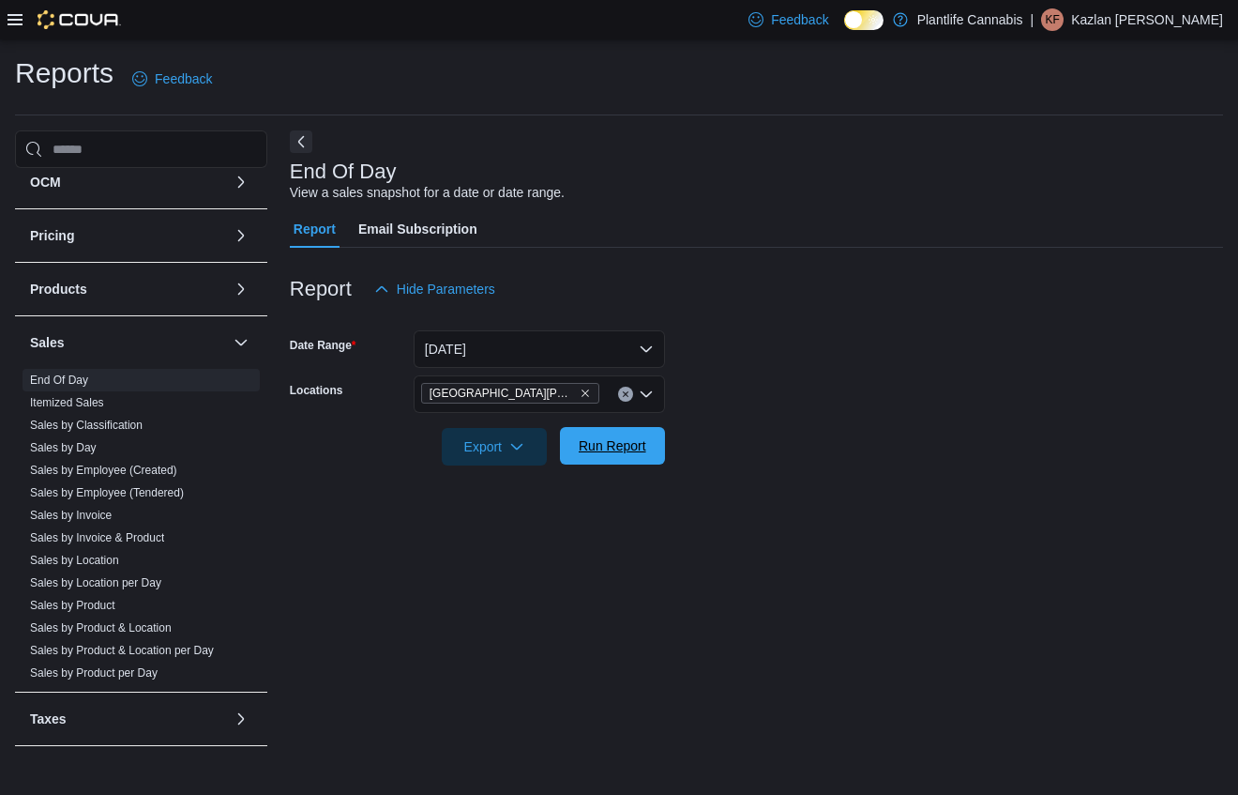
click at [617, 454] on span "Run Report" at bounding box center [613, 445] width 68 height 19
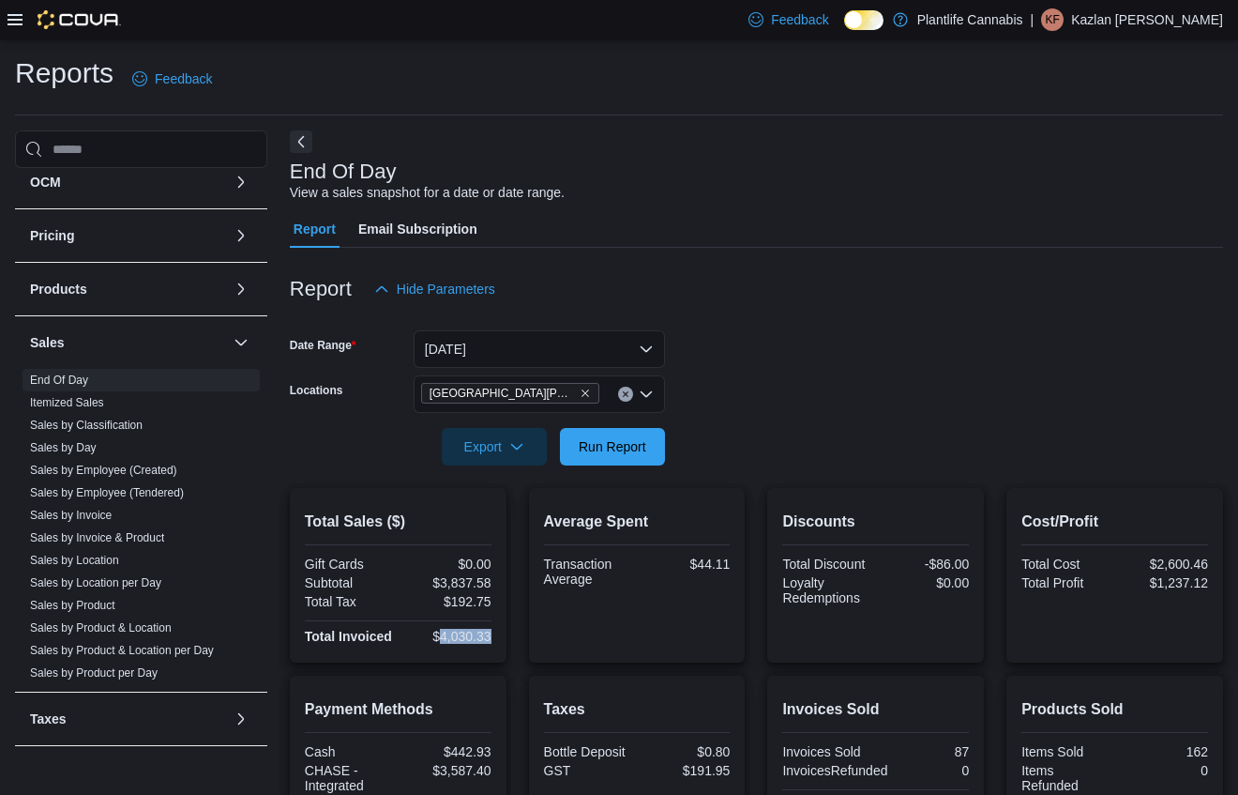
drag, startPoint x: 438, startPoint y: 641, endPoint x: 505, endPoint y: 637, distance: 66.7
click at [505, 637] on div "Total Sales ($) Gift Cards $0.00 Subtotal $3,837.58 Total Tax $192.75 Total Inv…" at bounding box center [398, 575] width 217 height 175
copy div "4,030.33"
click at [590, 620] on div "Average Spent Transaction Average $44.11" at bounding box center [637, 575] width 187 height 144
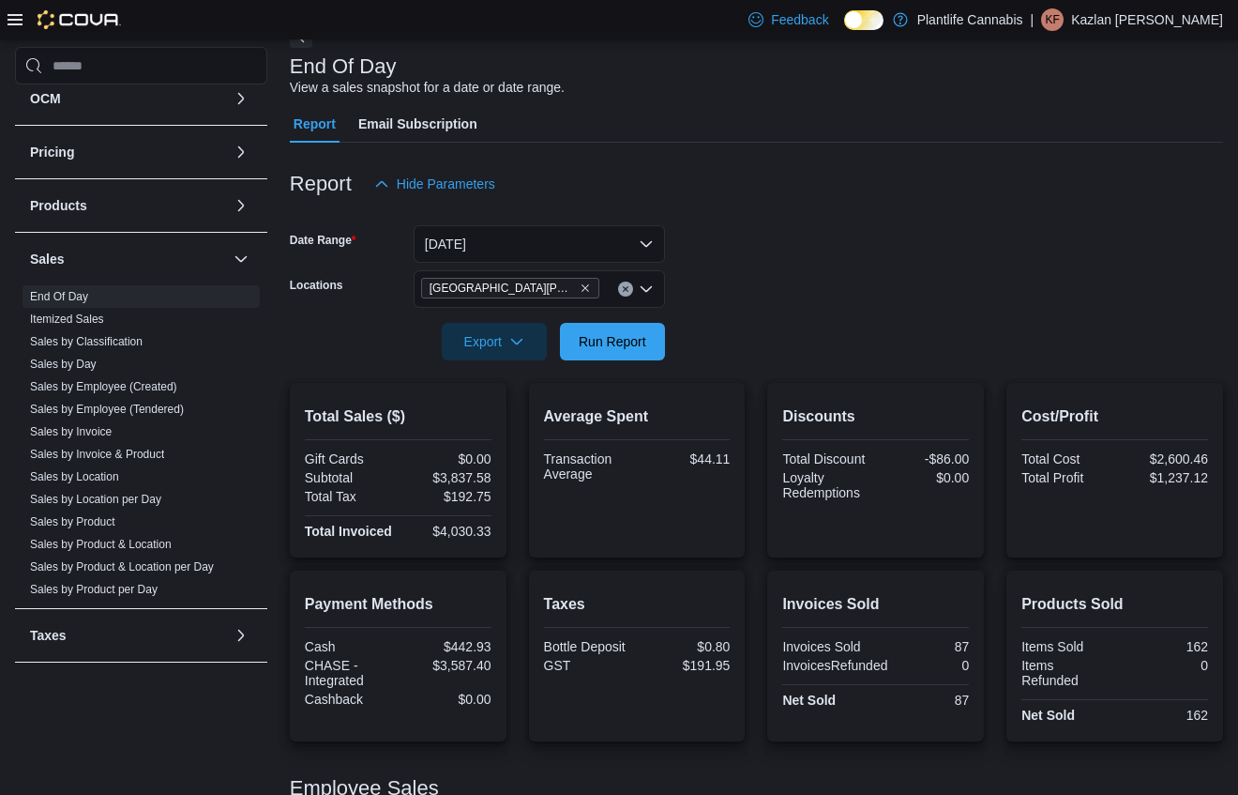
scroll to position [111, 0]
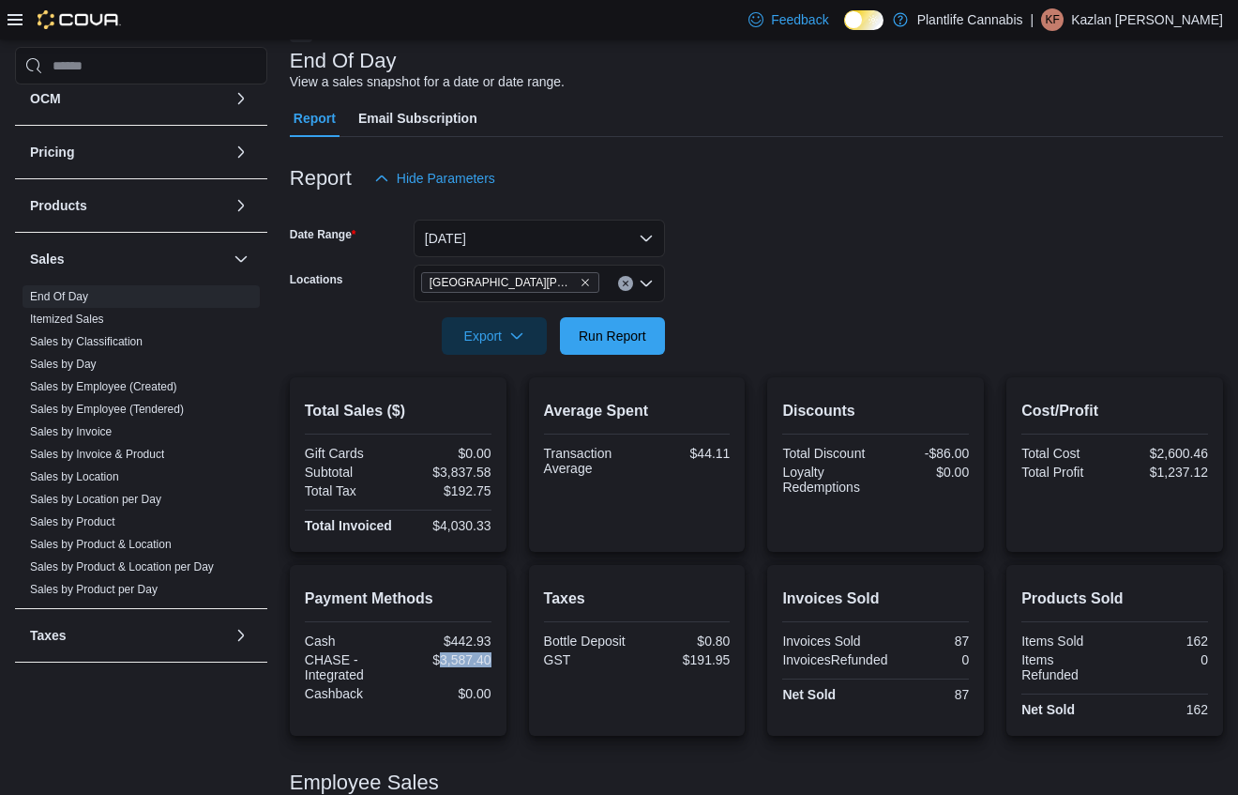
drag, startPoint x: 438, startPoint y: 676, endPoint x: 509, endPoint y: 682, distance: 70.7
click at [509, 682] on div "Payment Methods Cash $442.93 CHASE - Integrated $3,587.40 Cashback $0.00 Taxes …" at bounding box center [757, 650] width 934 height 171
copy div "3,587.40"
